Goal: Find specific page/section: Find specific page/section

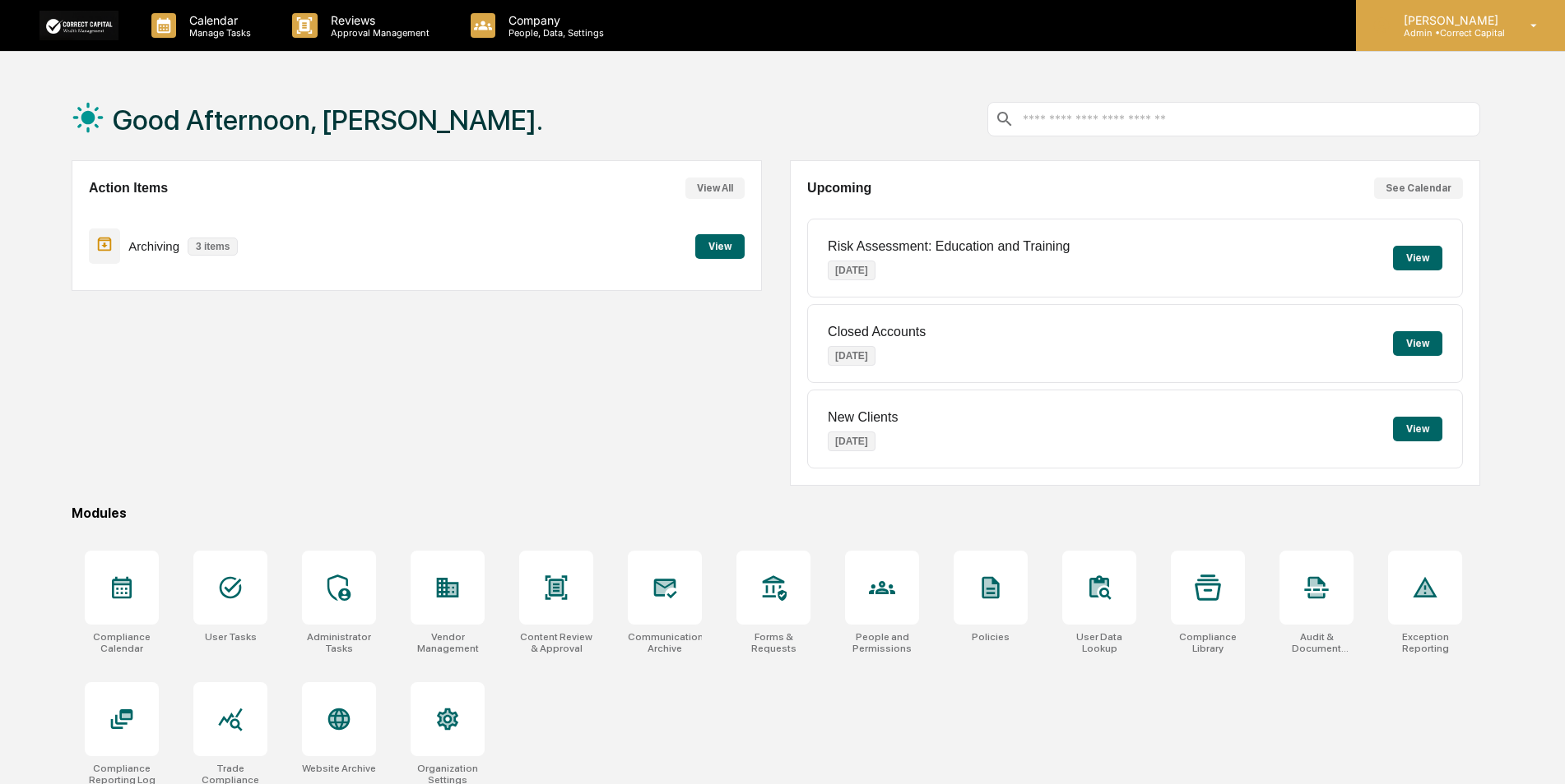
click at [1414, 26] on p "[PERSON_NAME]" at bounding box center [1448, 20] width 116 height 14
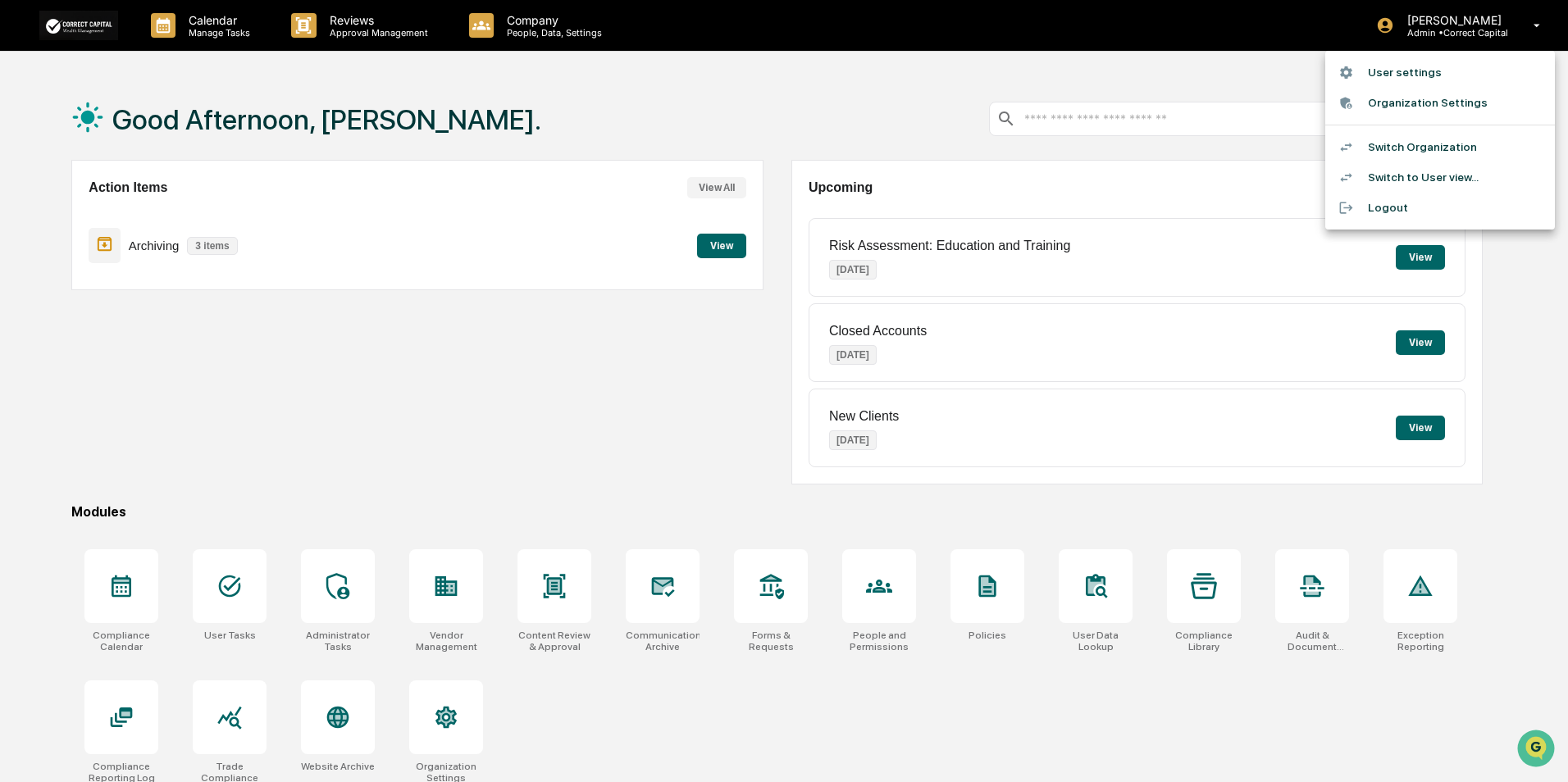
click at [1412, 98] on li "Organization Settings" at bounding box center [1440, 103] width 230 height 30
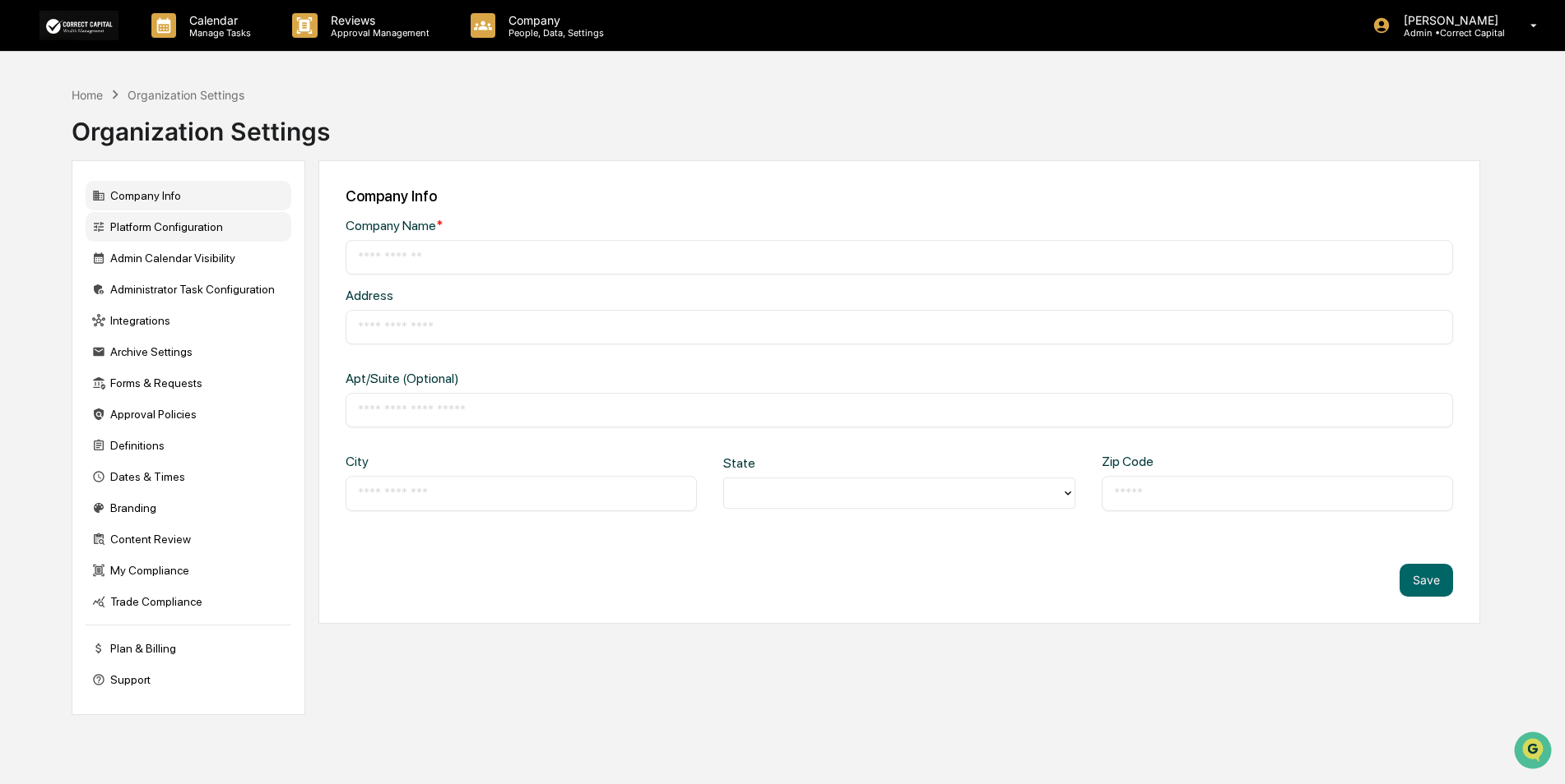
type input "**********"
type input "*******"
type input "*****"
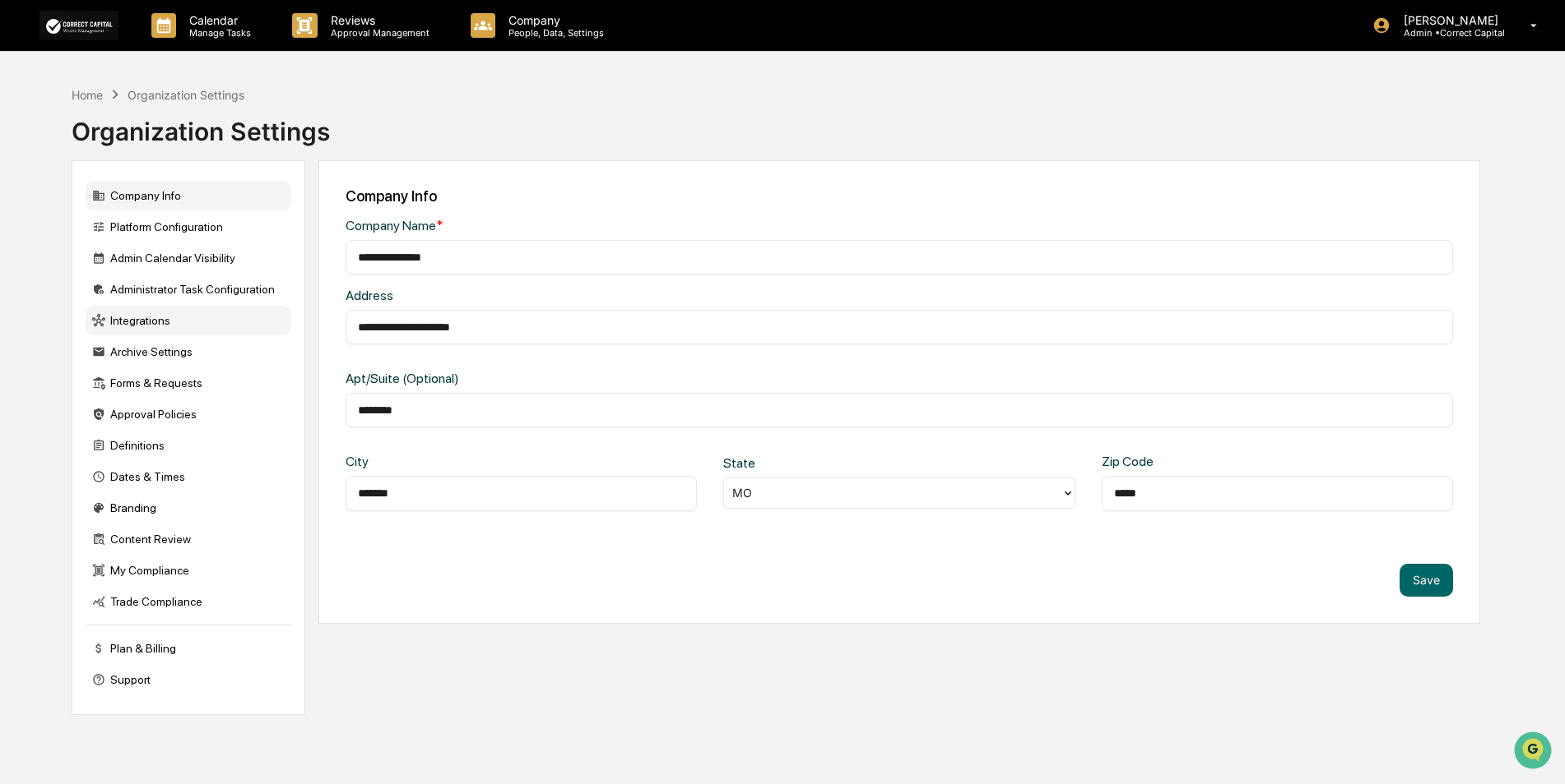
click at [153, 321] on div "Integrations" at bounding box center [188, 320] width 206 height 29
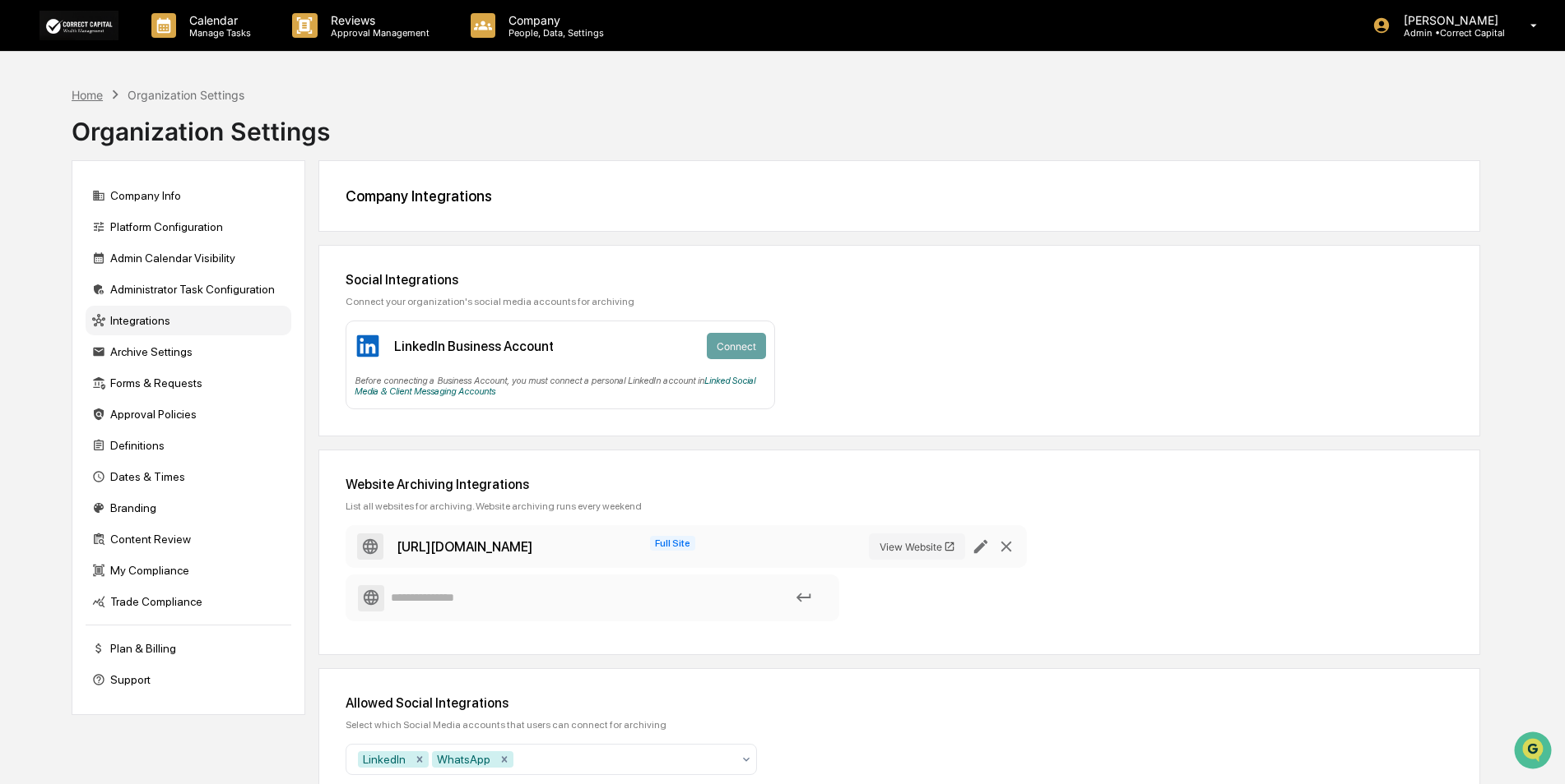
click at [88, 88] on div "Home" at bounding box center [87, 95] width 31 height 14
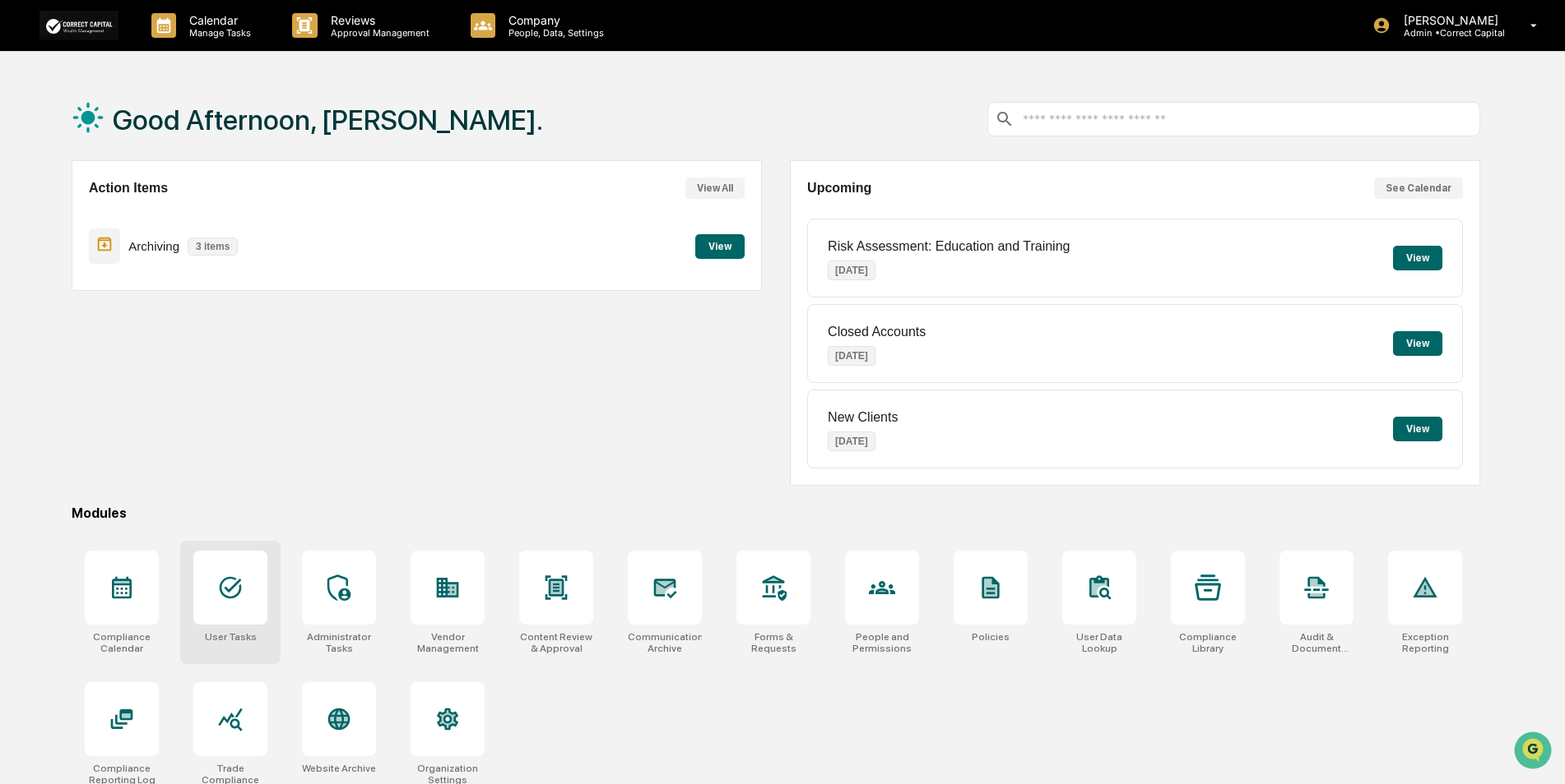
click at [256, 574] on div at bounding box center [230, 588] width 74 height 74
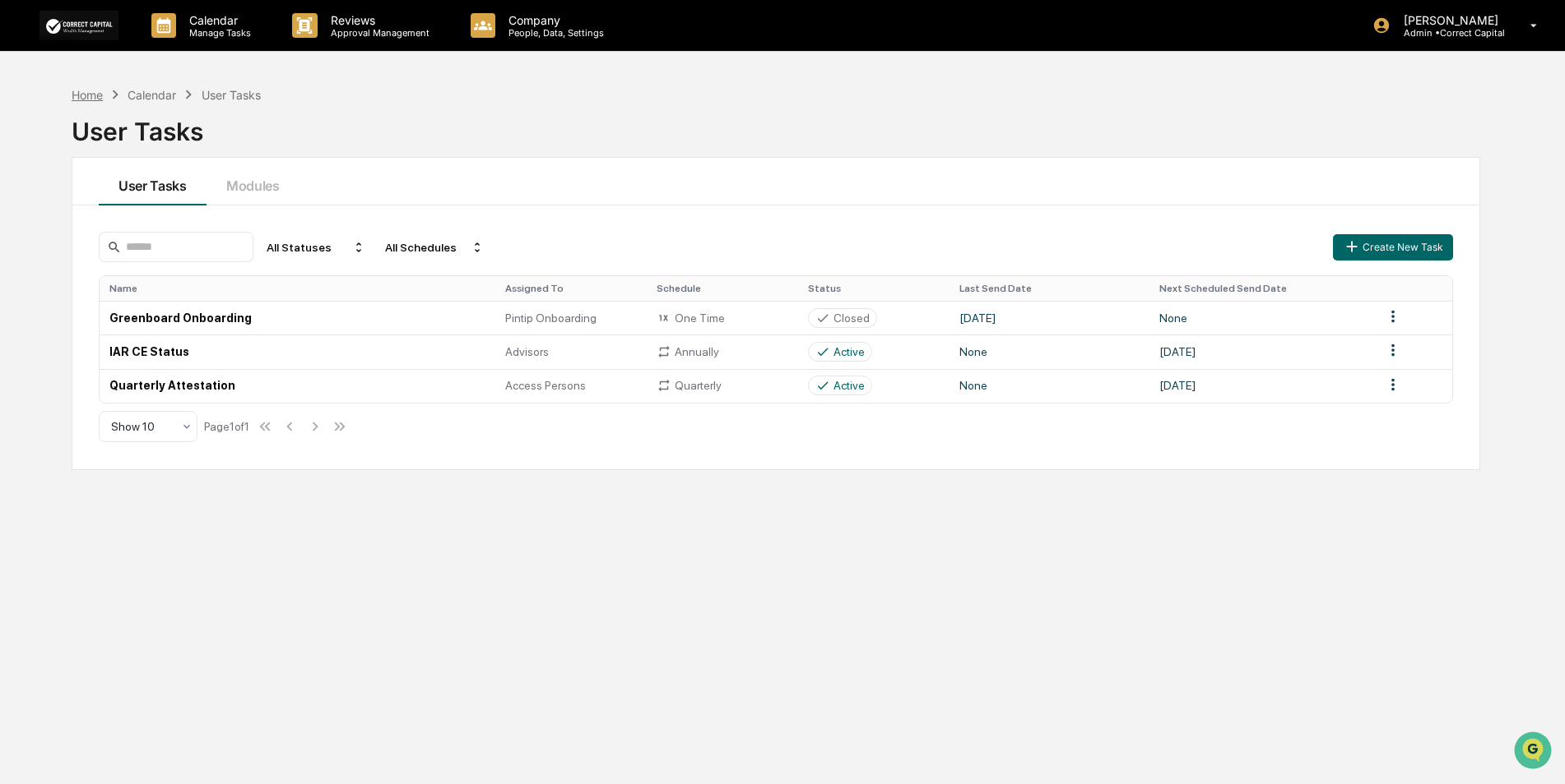
click at [86, 94] on div "Home" at bounding box center [87, 95] width 31 height 14
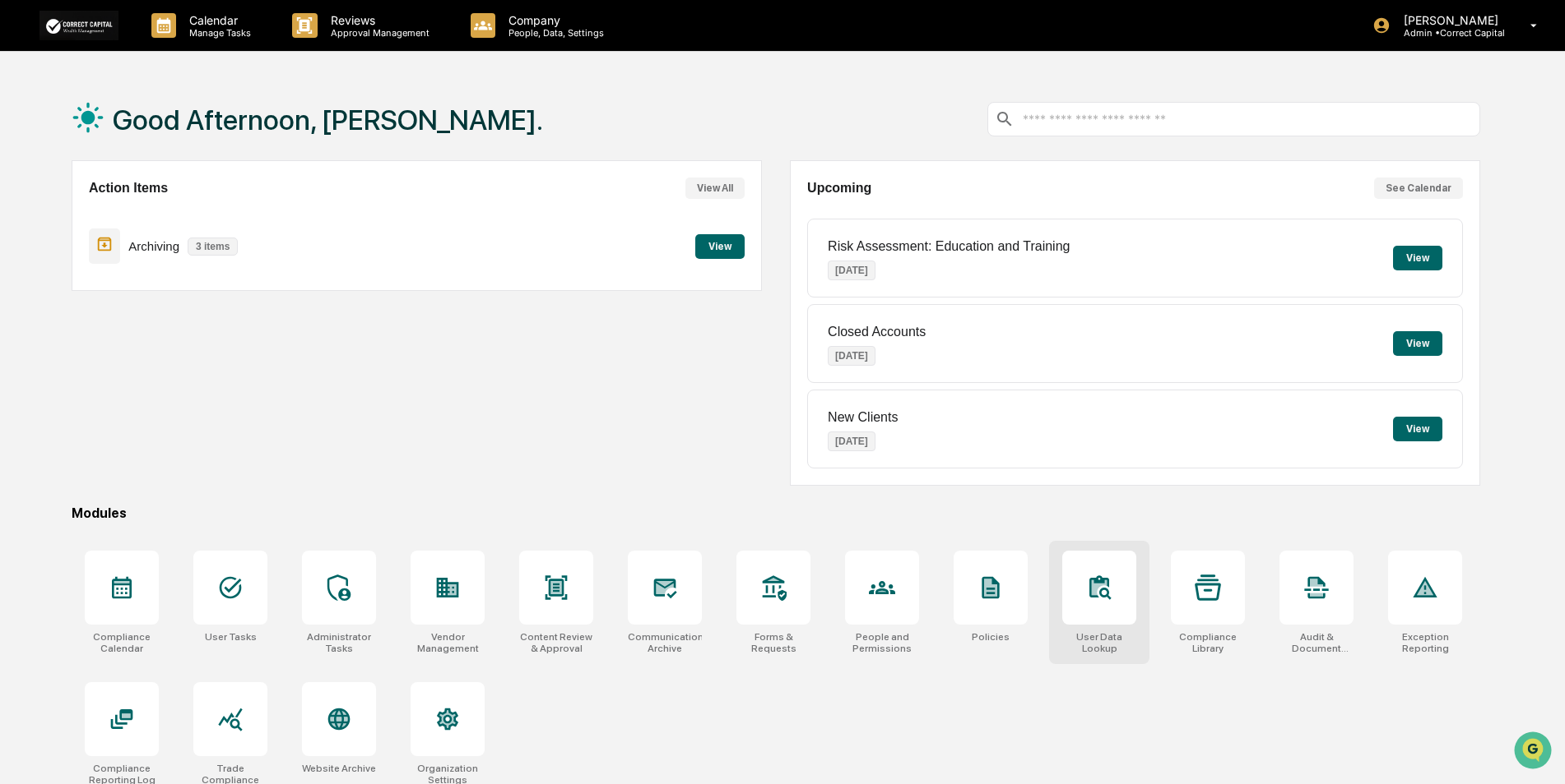
click at [1088, 596] on icon at bounding box center [1099, 588] width 27 height 27
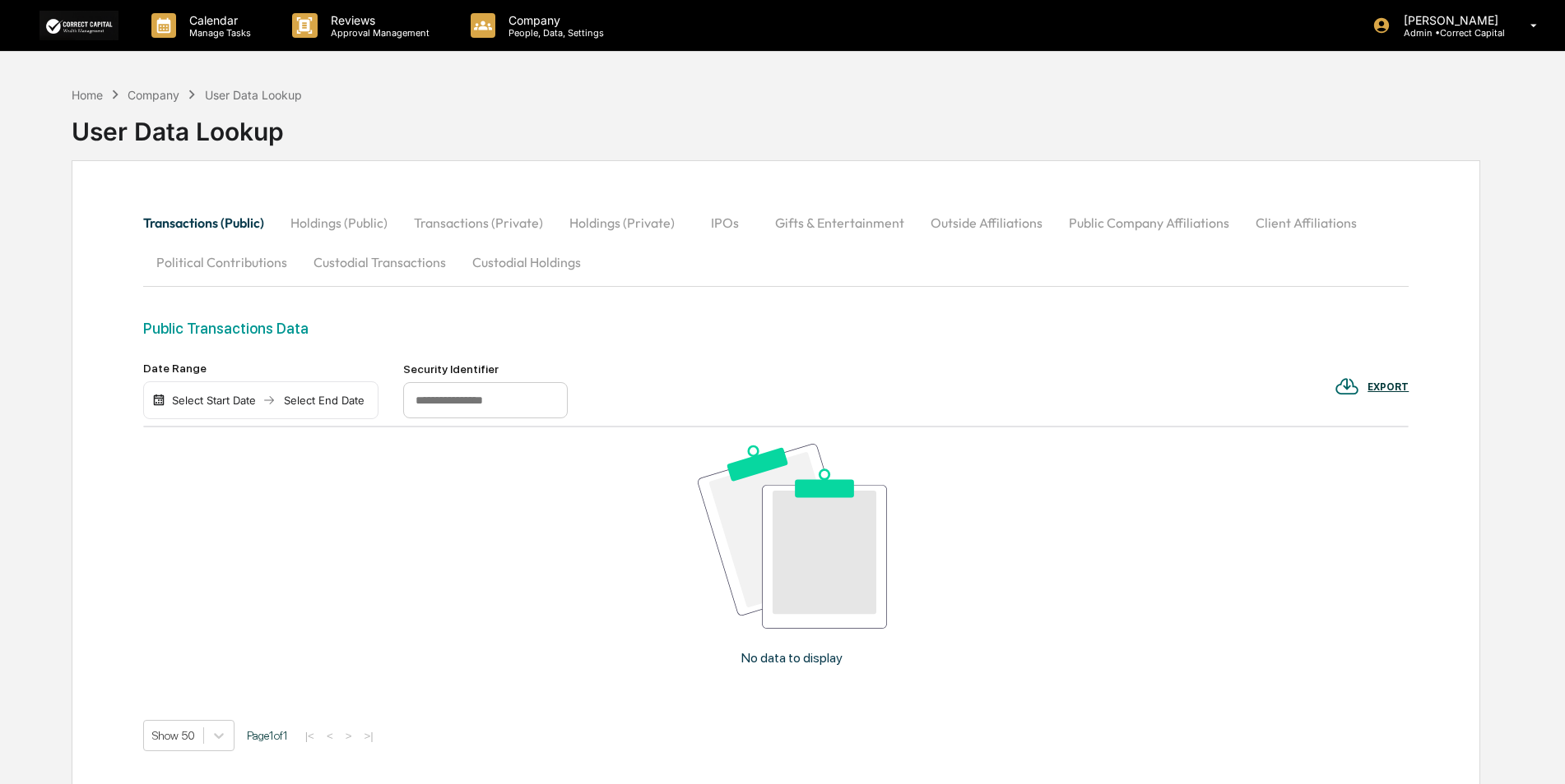
click at [507, 259] on button "Custodial Holdings" at bounding box center [527, 262] width 135 height 40
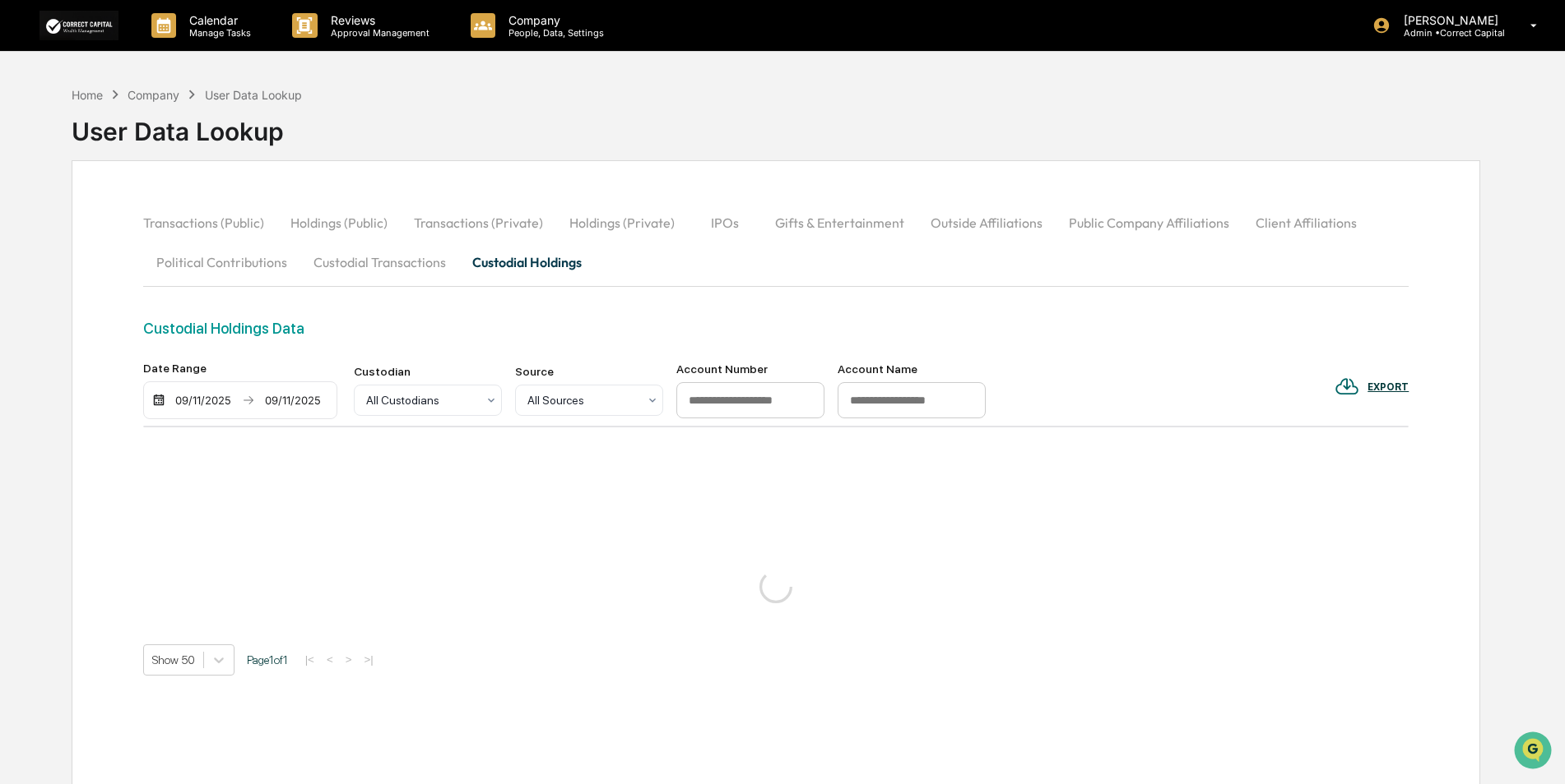
click at [424, 259] on button "Custodial Transactions" at bounding box center [380, 262] width 159 height 40
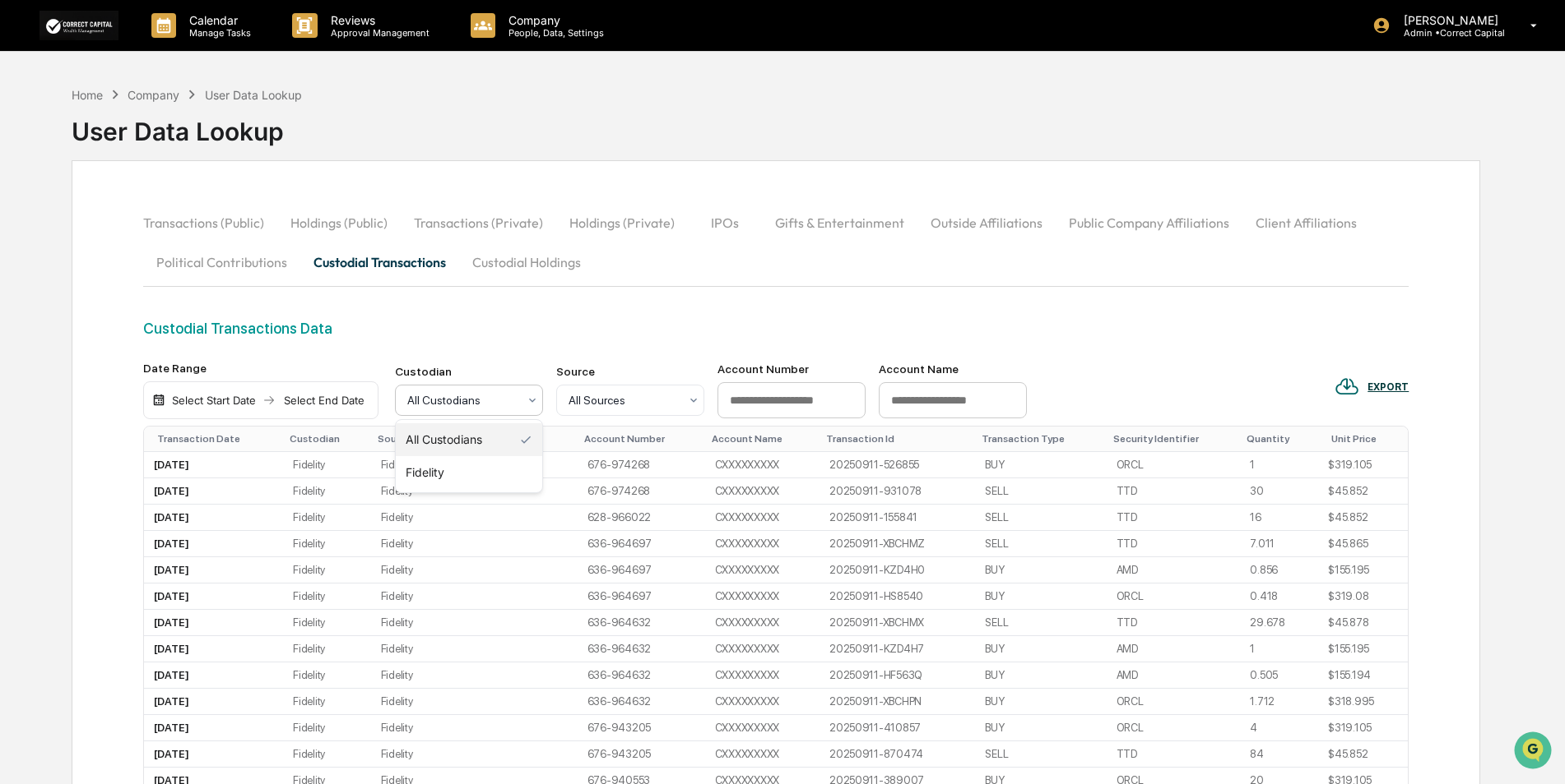
click at [483, 405] on div at bounding box center [462, 400] width 110 height 16
click at [528, 309] on div "Transactions (Public) Holdings (Public) Transactions (Private) Holdings (Privat…" at bounding box center [776, 261] width 1267 height 116
click at [92, 91] on div "Home" at bounding box center [87, 95] width 31 height 14
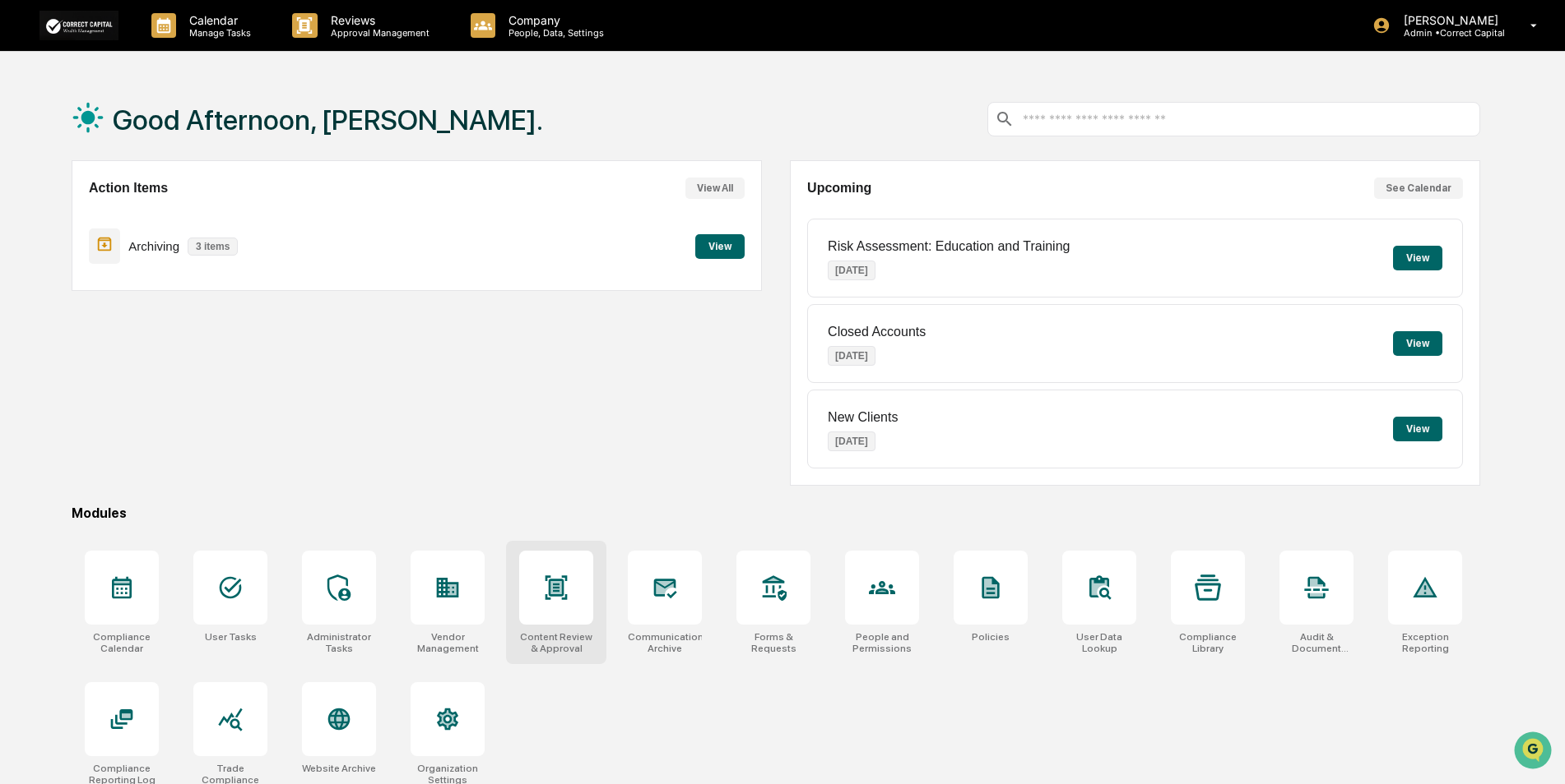
click at [554, 600] on icon at bounding box center [556, 588] width 27 height 27
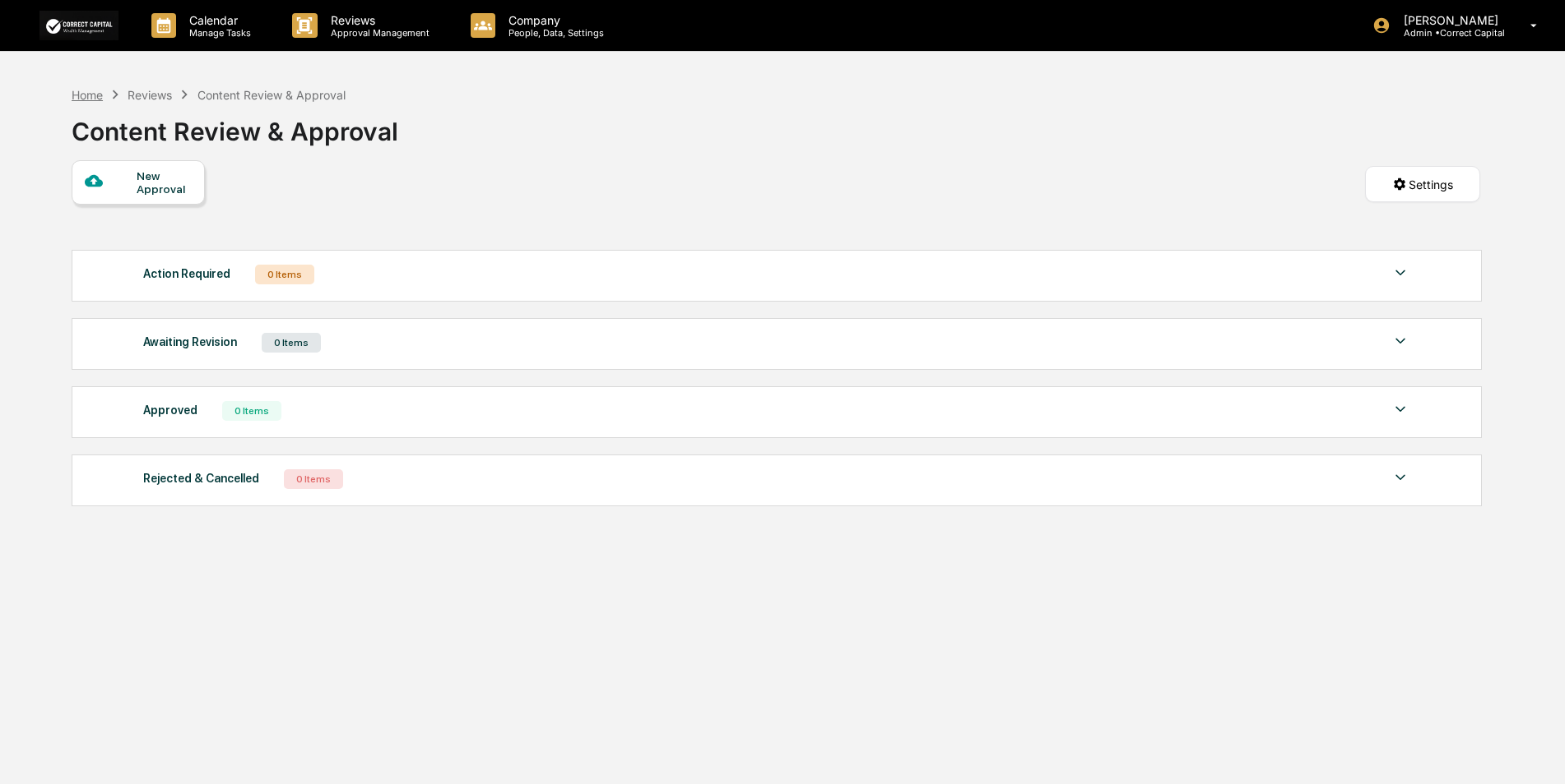
click at [85, 96] on div "Home" at bounding box center [87, 95] width 31 height 14
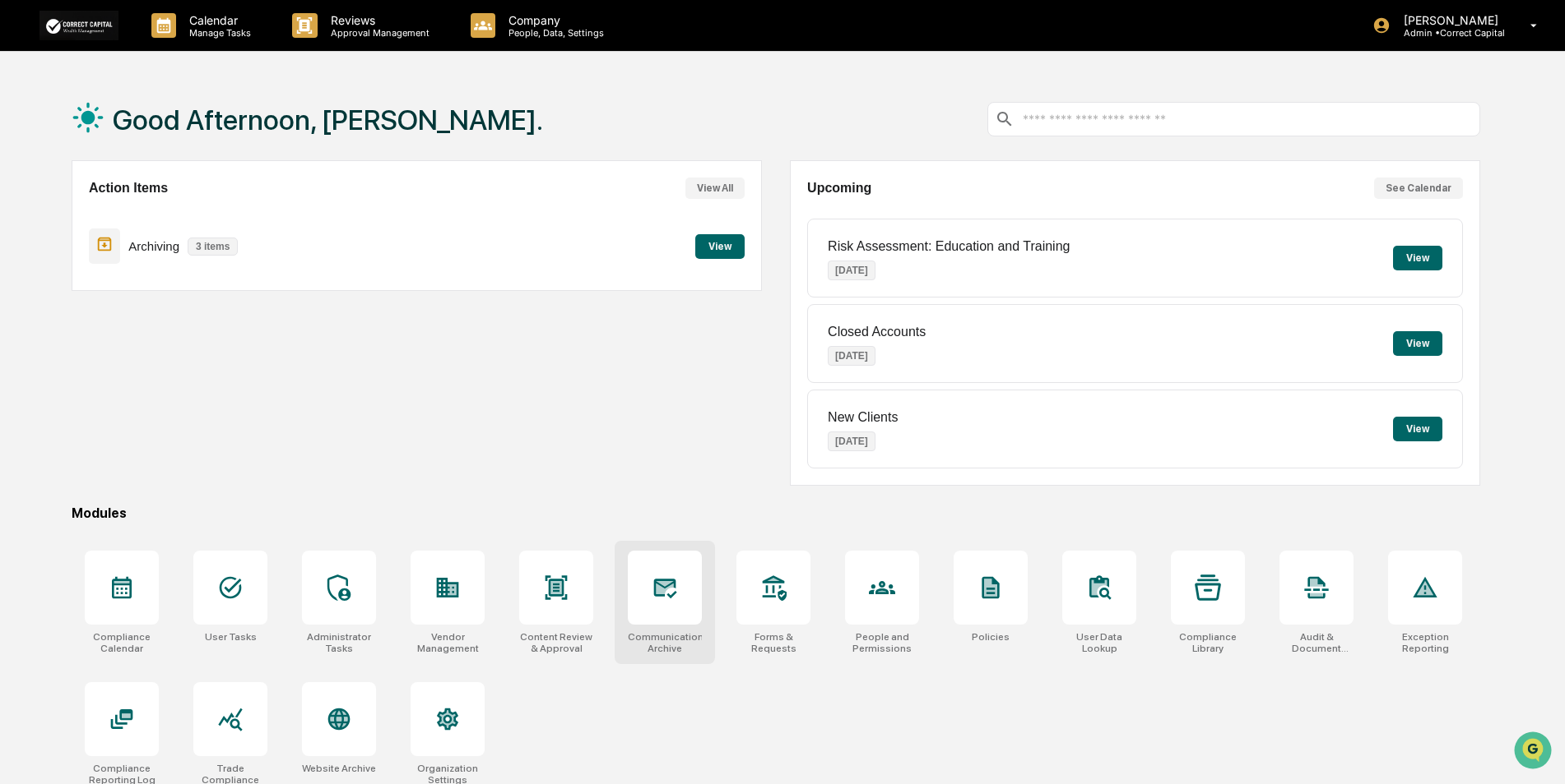
click at [683, 622] on div at bounding box center [665, 588] width 74 height 74
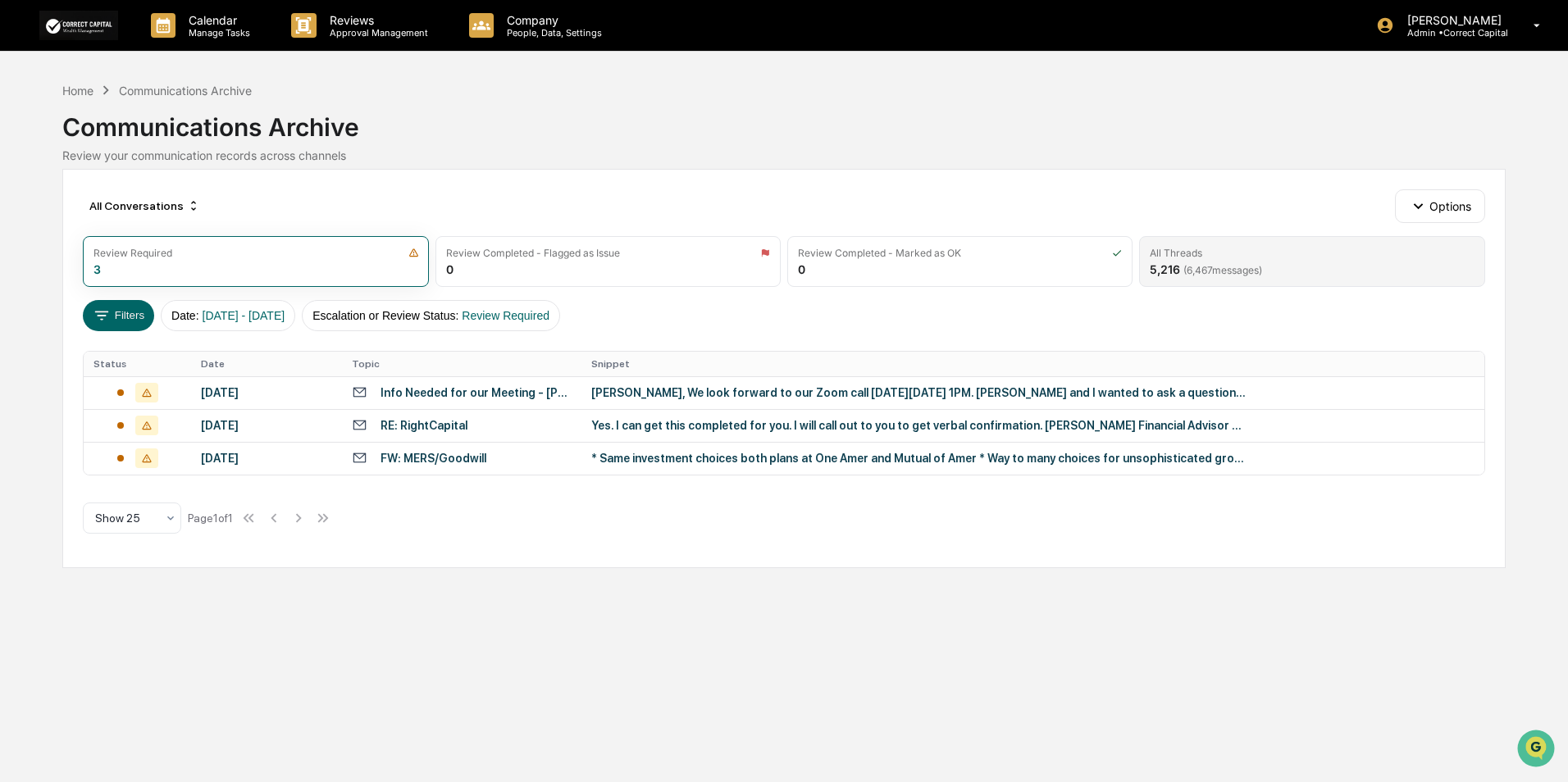
click at [1275, 266] on div "All Threads 5,216 ( 6,467 messages)" at bounding box center [1312, 262] width 346 height 51
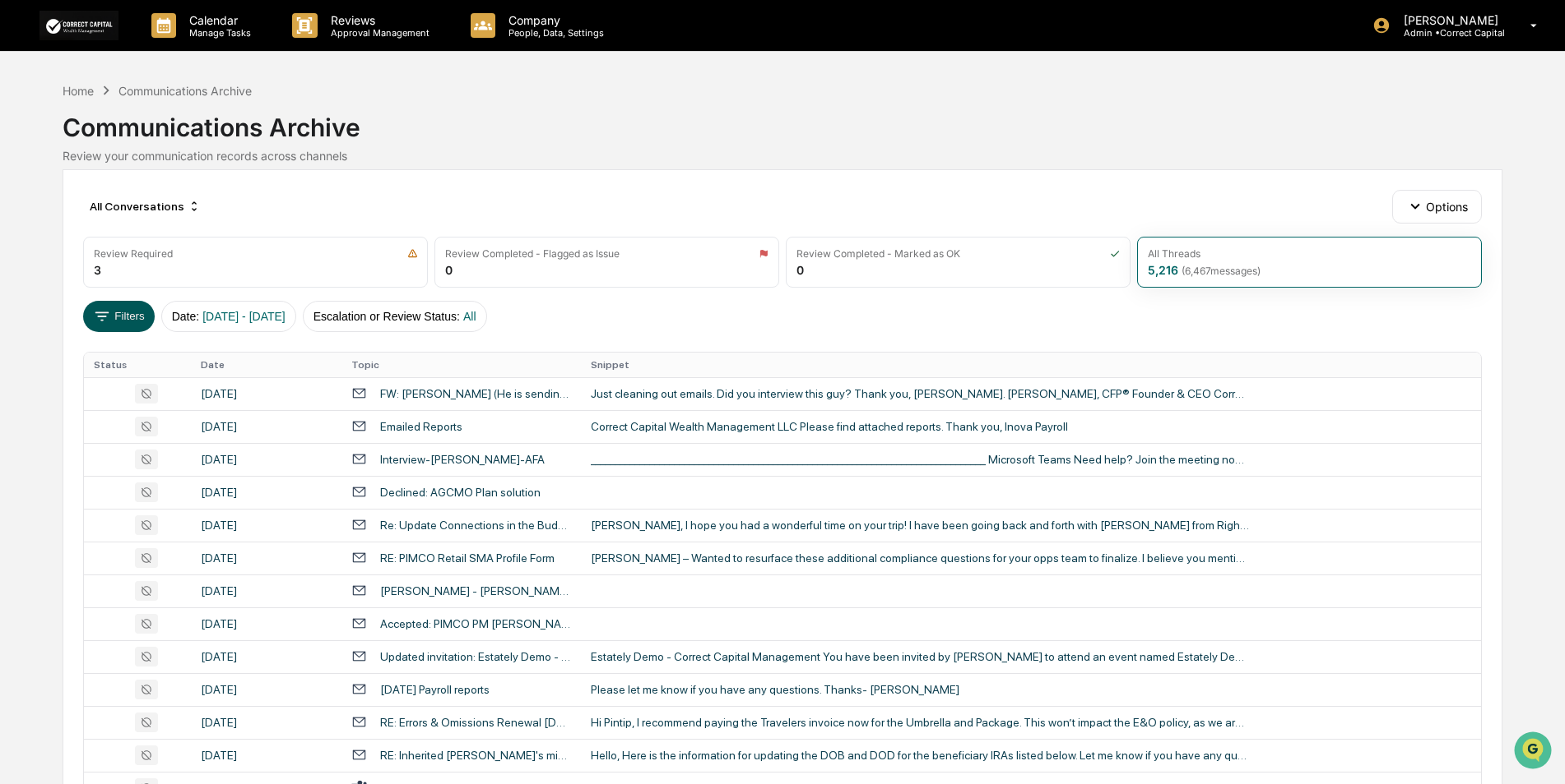
click at [136, 315] on button "Filters" at bounding box center [119, 316] width 72 height 31
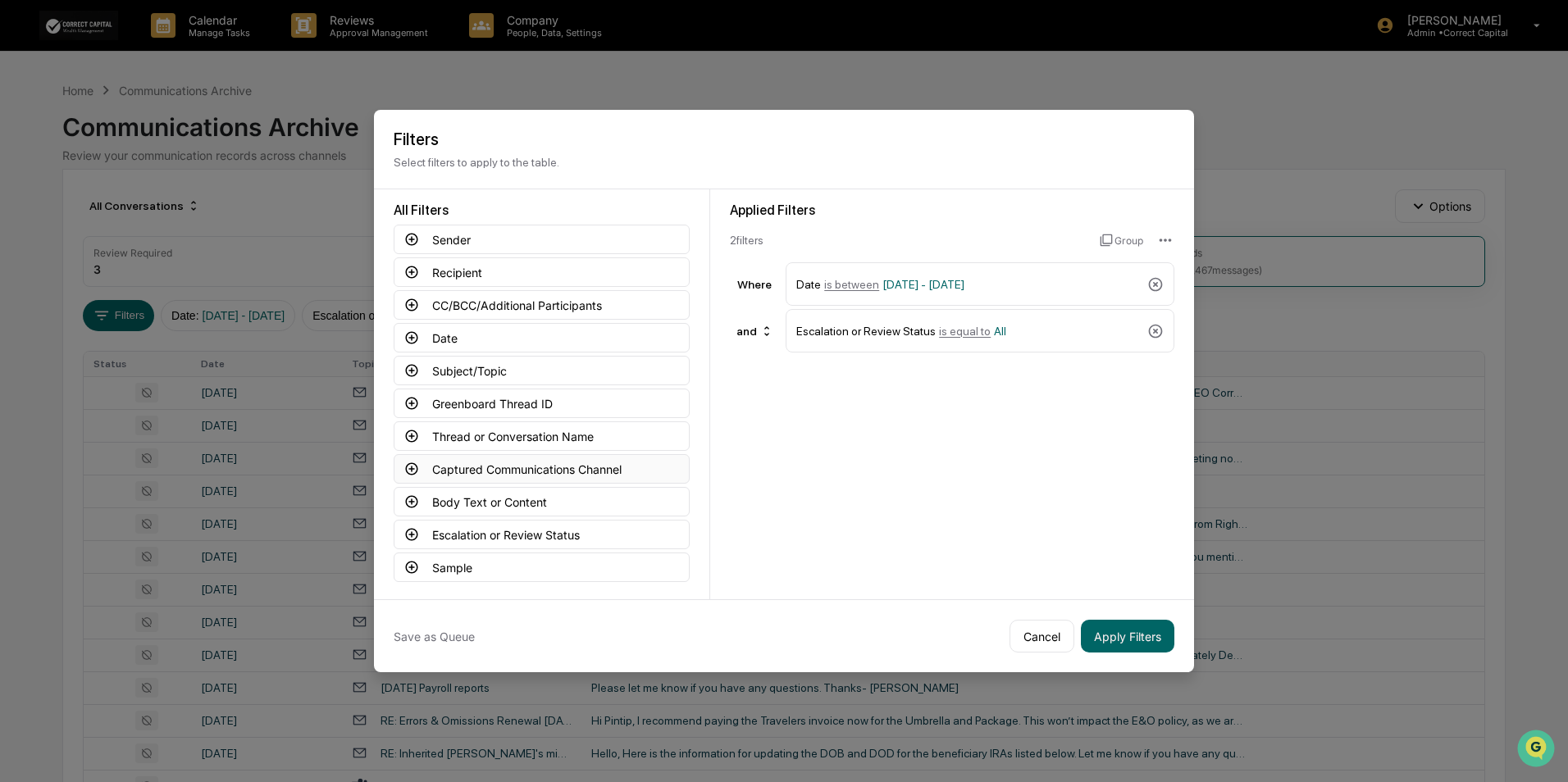
click at [496, 464] on button "Captured Communications Channel" at bounding box center [542, 468] width 297 height 29
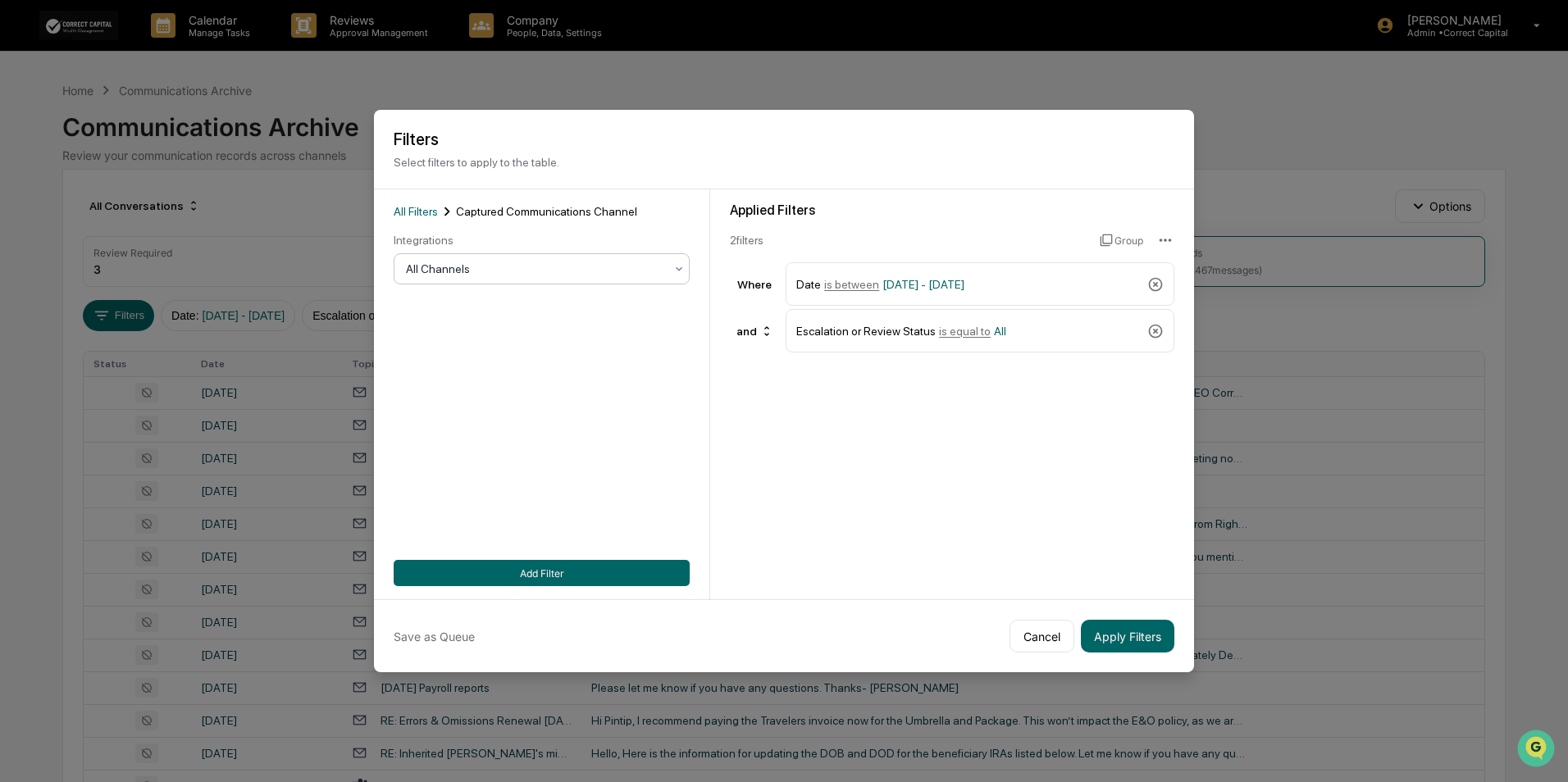
click at [499, 264] on div at bounding box center [536, 268] width 259 height 16
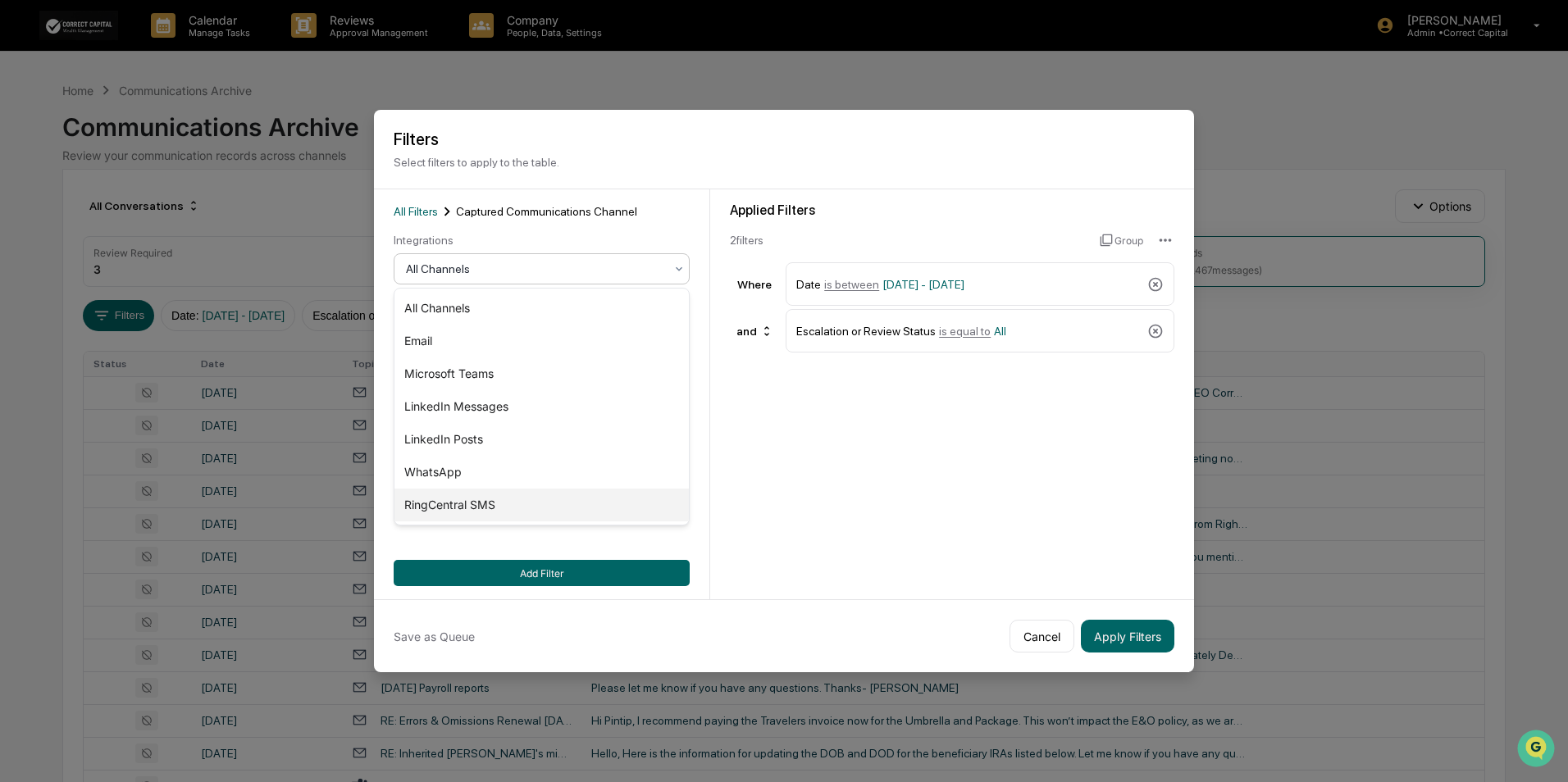
click at [477, 503] on div "RingCentral SMS" at bounding box center [542, 505] width 295 height 33
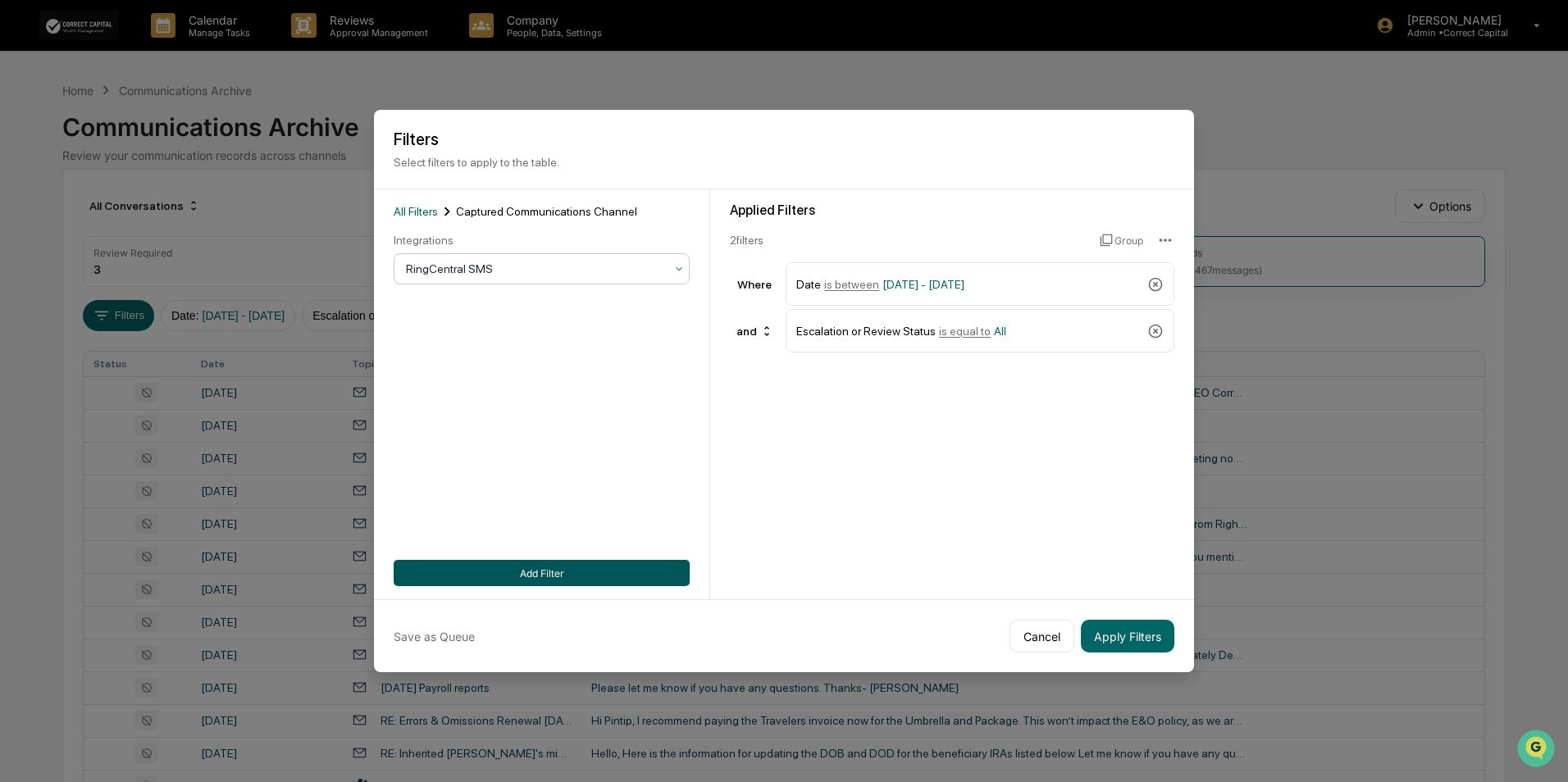
click at [542, 570] on button "Add Filter" at bounding box center [542, 573] width 297 height 26
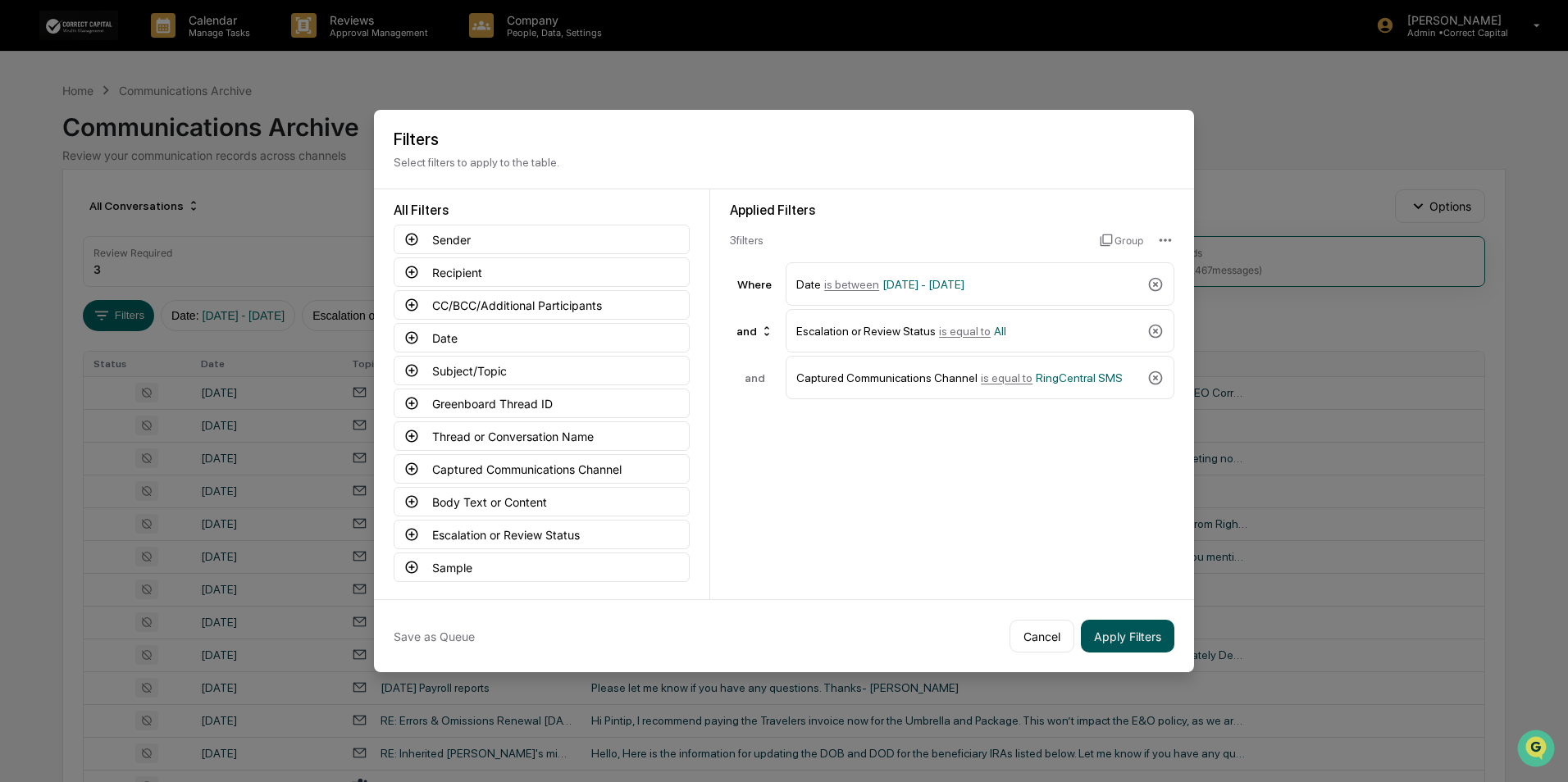
click at [1132, 639] on button "Apply Filters" at bounding box center [1128, 637] width 94 height 33
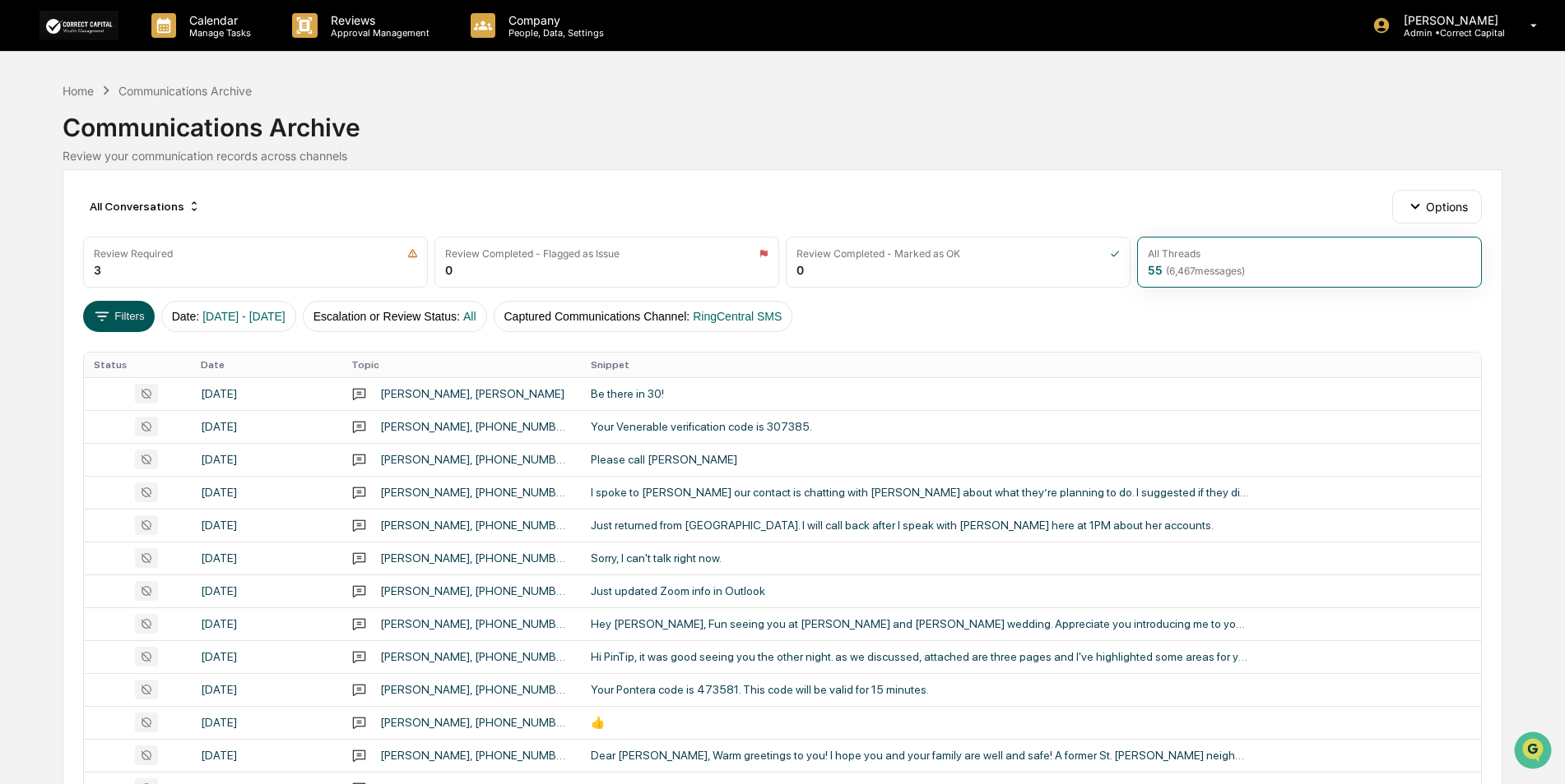
click at [135, 309] on button "Filters" at bounding box center [119, 316] width 72 height 31
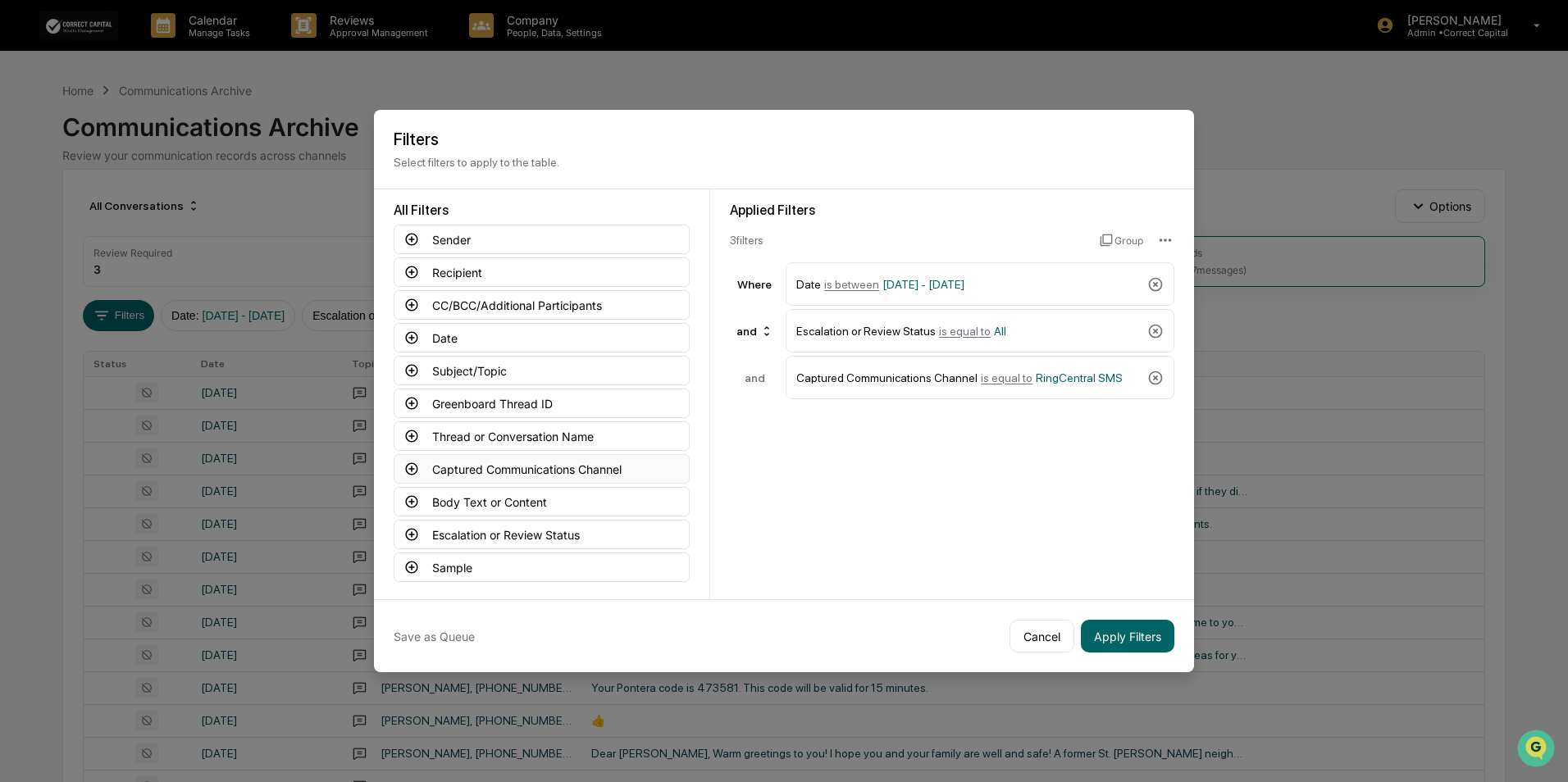
click at [474, 465] on button "Captured Communications Channel" at bounding box center [542, 468] width 297 height 29
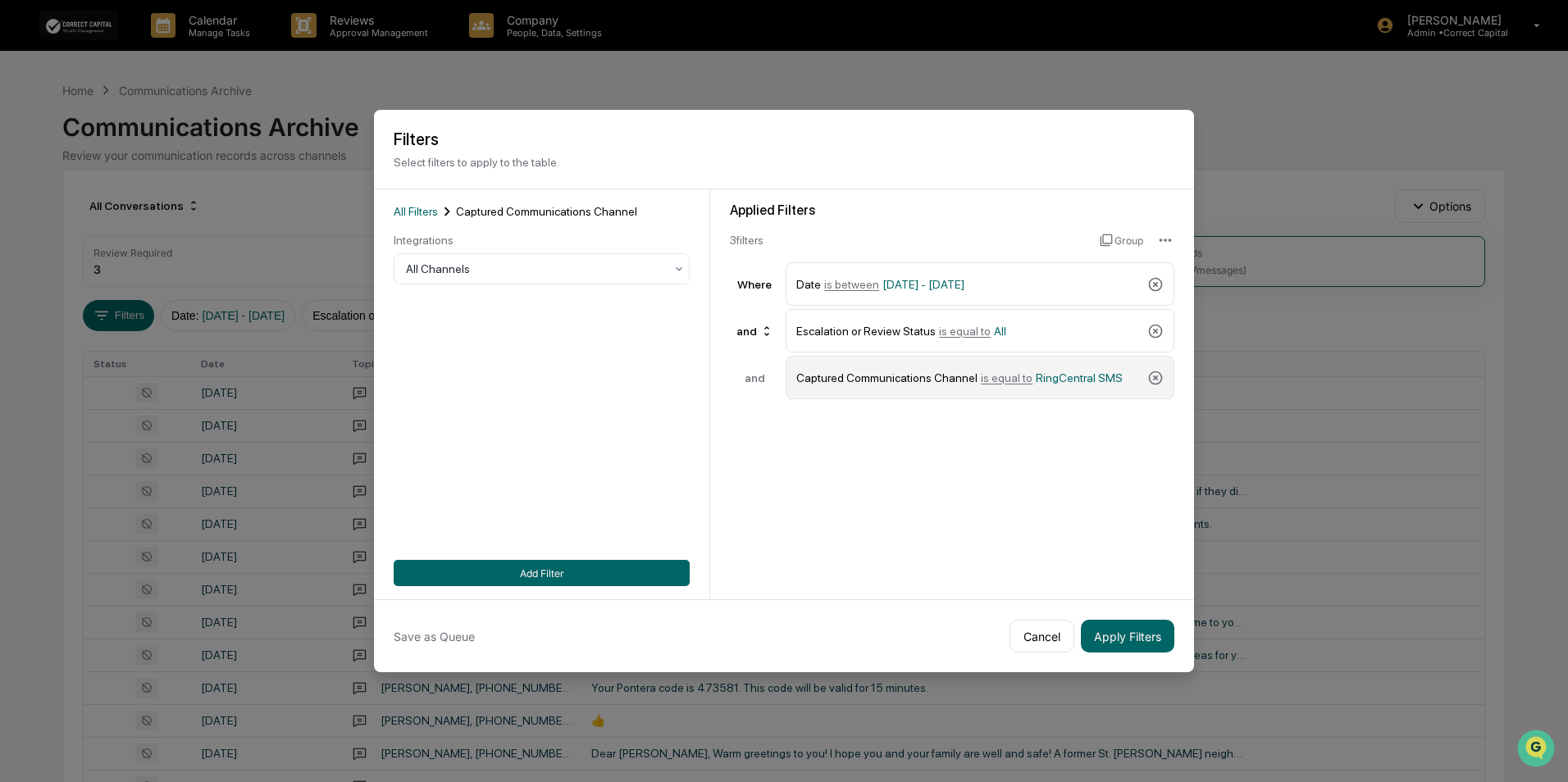
click at [1166, 376] on div "Captured Communications Channel is equal to RingCentral SMS" at bounding box center [980, 378] width 389 height 43
click at [482, 278] on div "RingCentral SMS" at bounding box center [535, 269] width 275 height 23
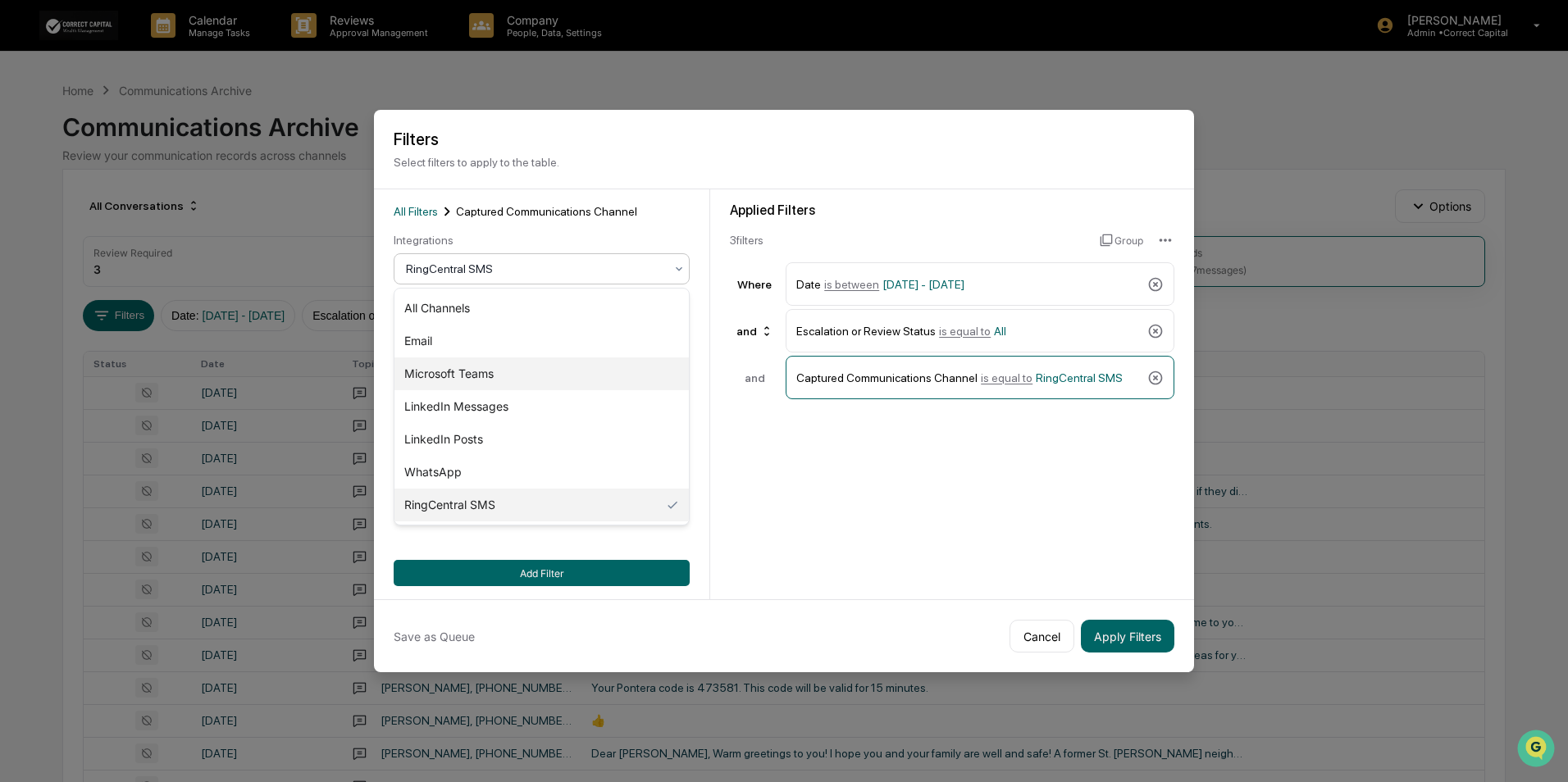
click at [475, 382] on div "Microsoft Teams" at bounding box center [542, 374] width 295 height 33
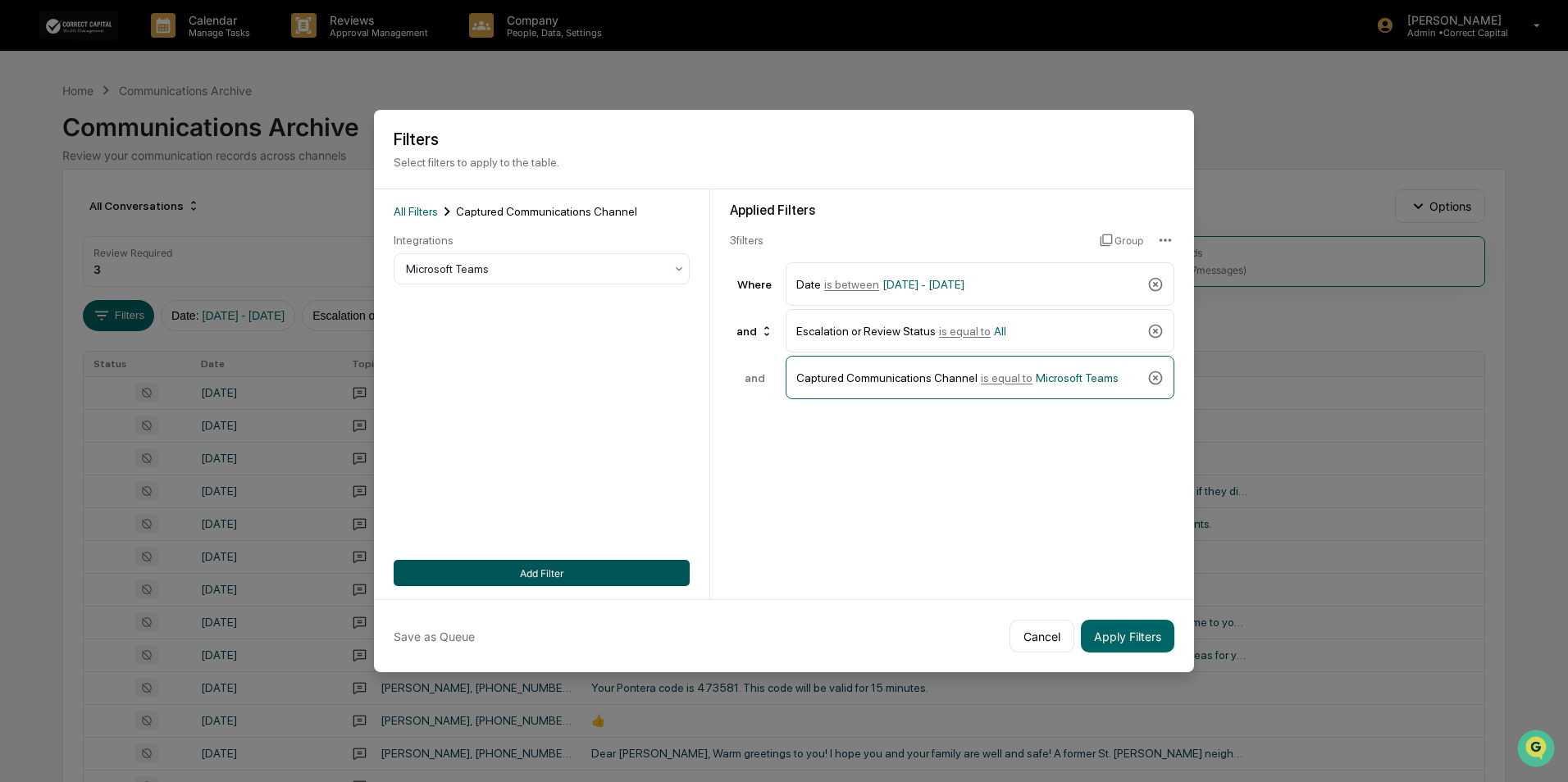
click at [525, 571] on button "Add Filter" at bounding box center [542, 573] width 297 height 26
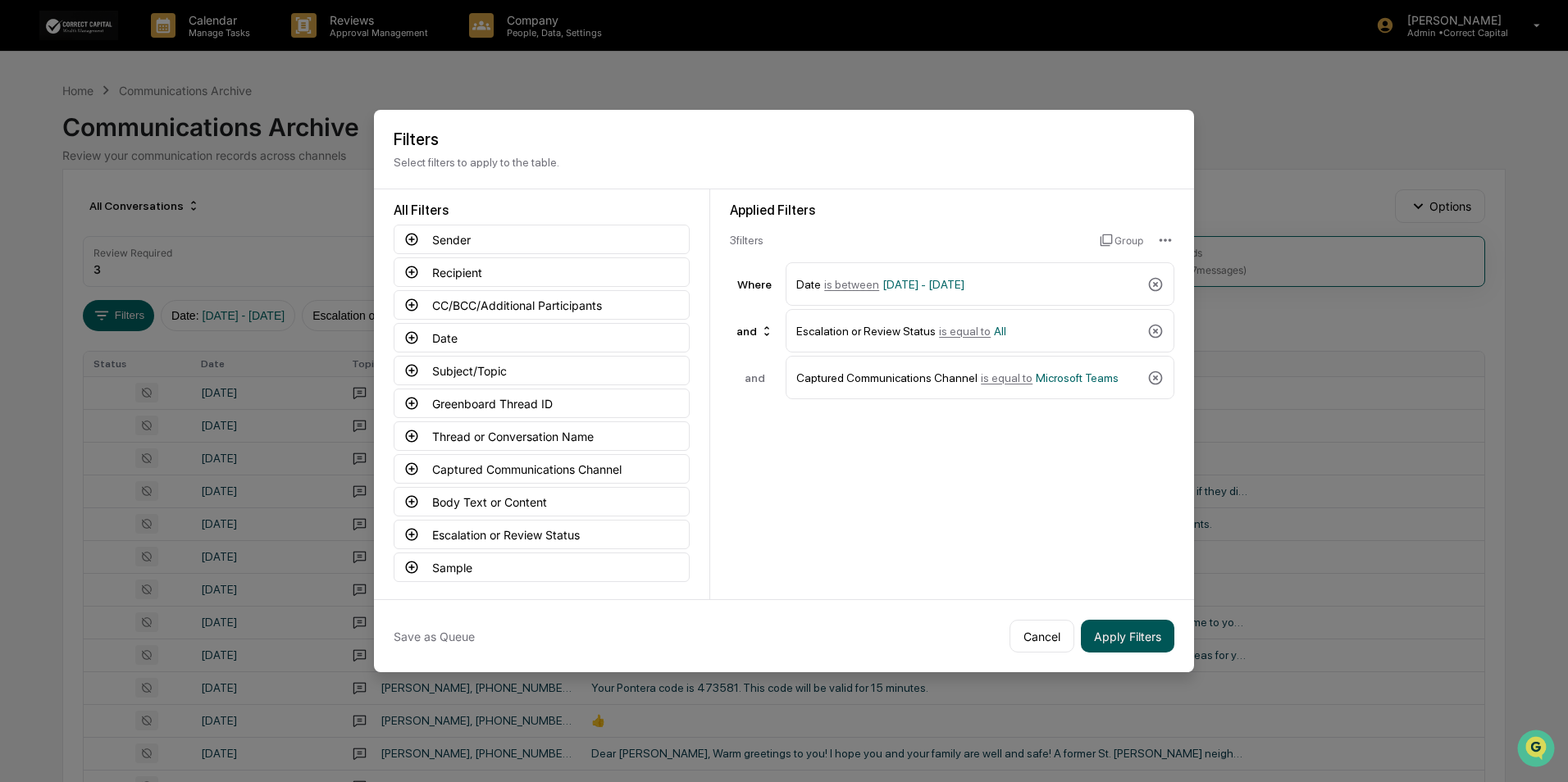
click at [1140, 637] on button "Apply Filters" at bounding box center [1128, 637] width 94 height 33
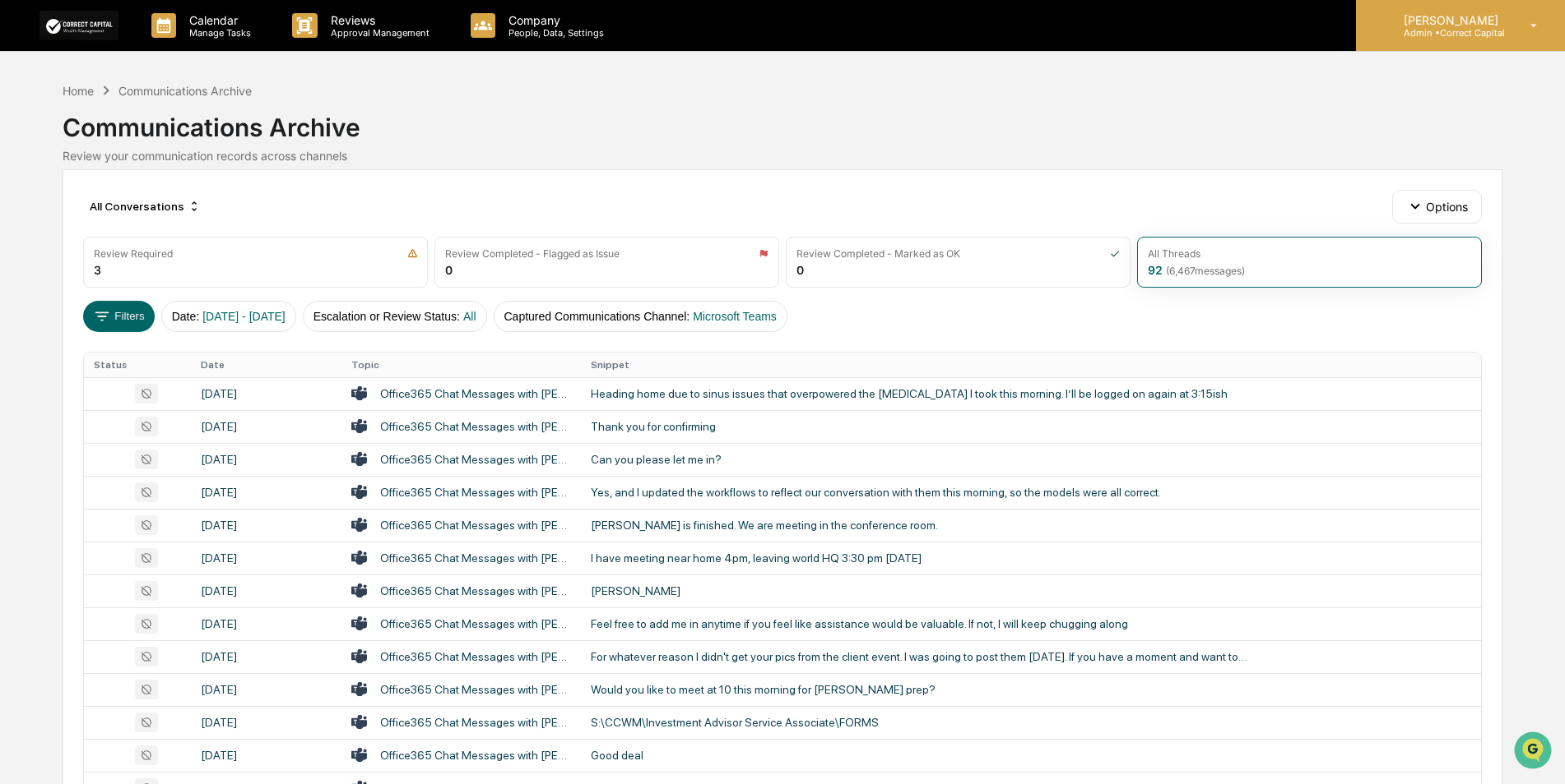
click at [1465, 39] on div "[PERSON_NAME] Admin • Correct Capital" at bounding box center [1460, 26] width 209 height 51
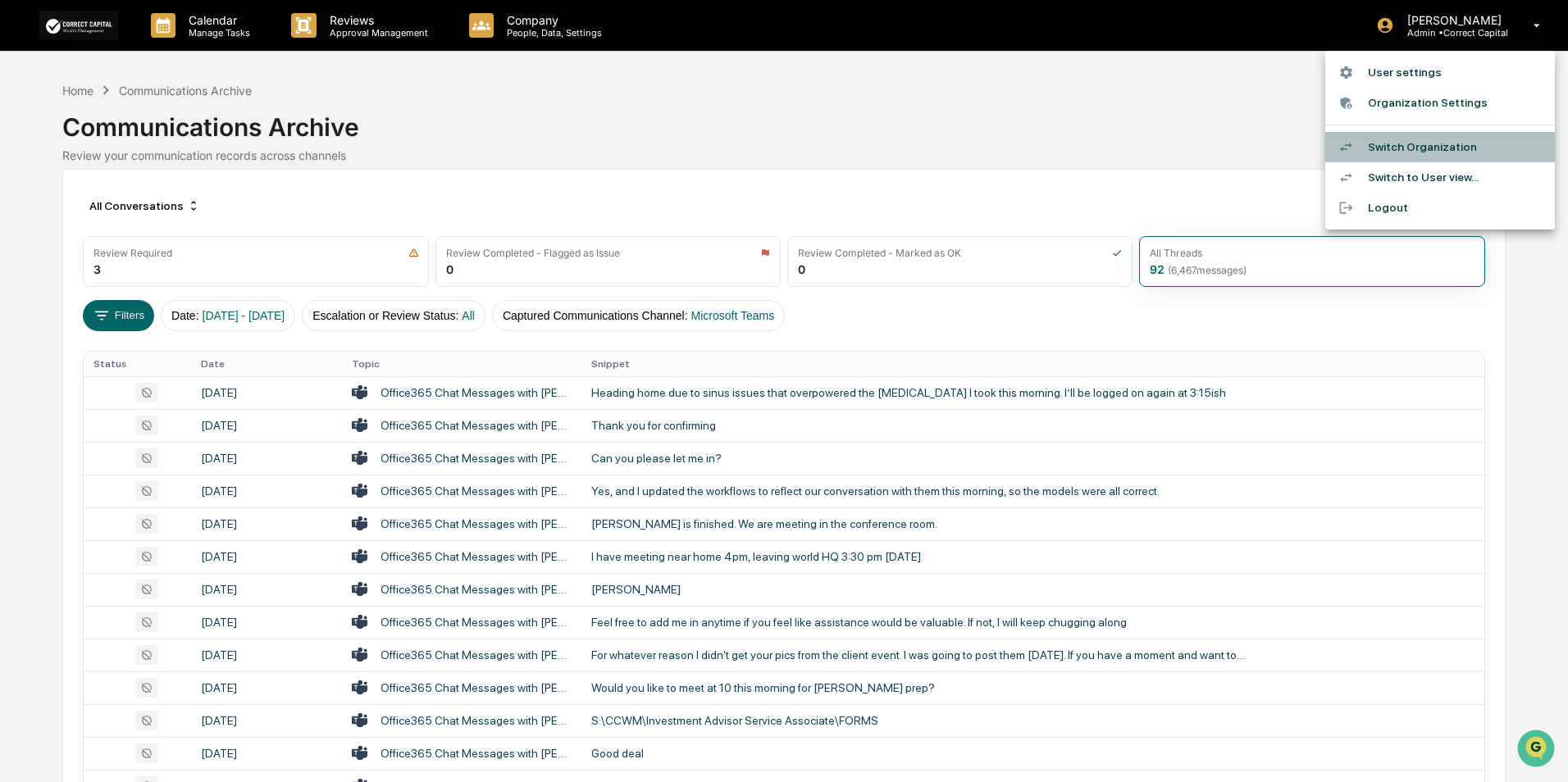
click at [1434, 142] on li "Switch Organization" at bounding box center [1440, 147] width 230 height 30
